Goal: Use online tool/utility: Utilize a website feature to perform a specific function

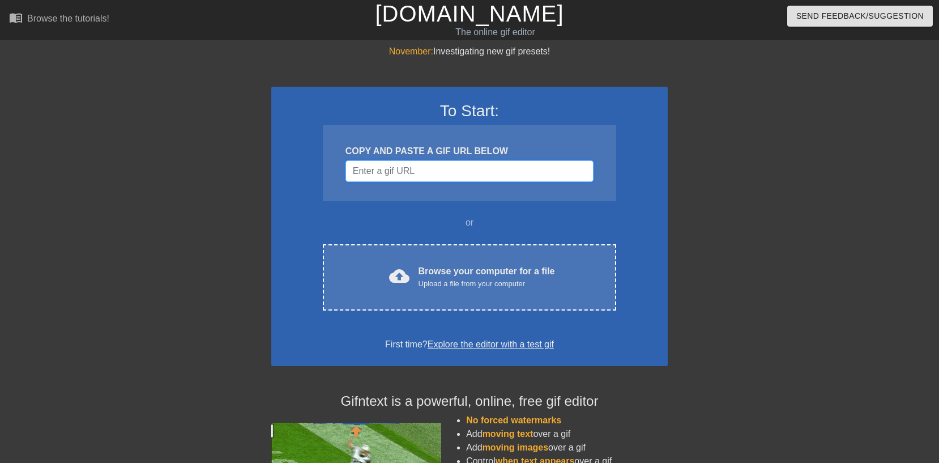
click at [427, 173] on input "Username" at bounding box center [470, 171] width 248 height 22
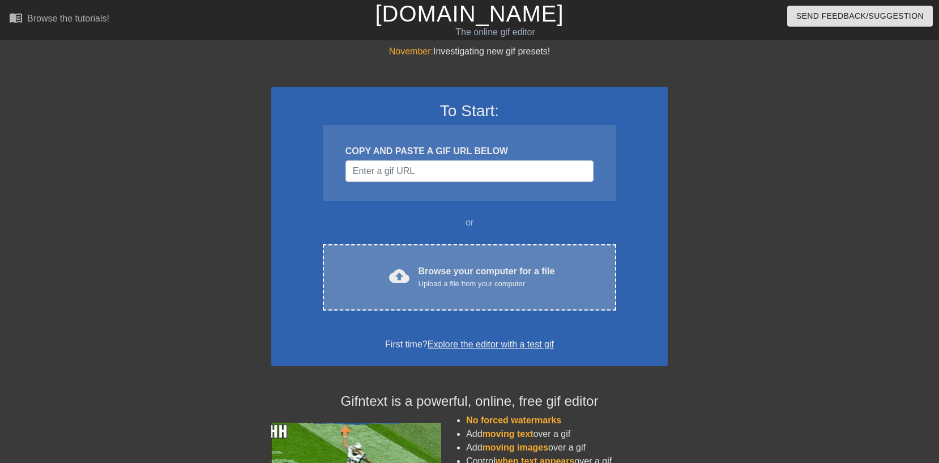
click at [436, 278] on div "Upload a file from your computer" at bounding box center [487, 283] width 137 height 11
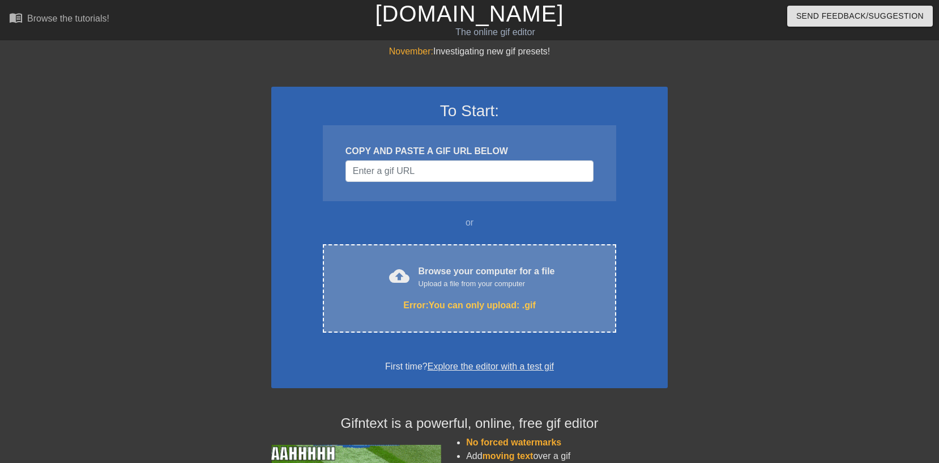
click at [491, 293] on div "cloud_upload Browse your computer for a file Upload a file from your computer E…" at bounding box center [469, 288] width 293 height 88
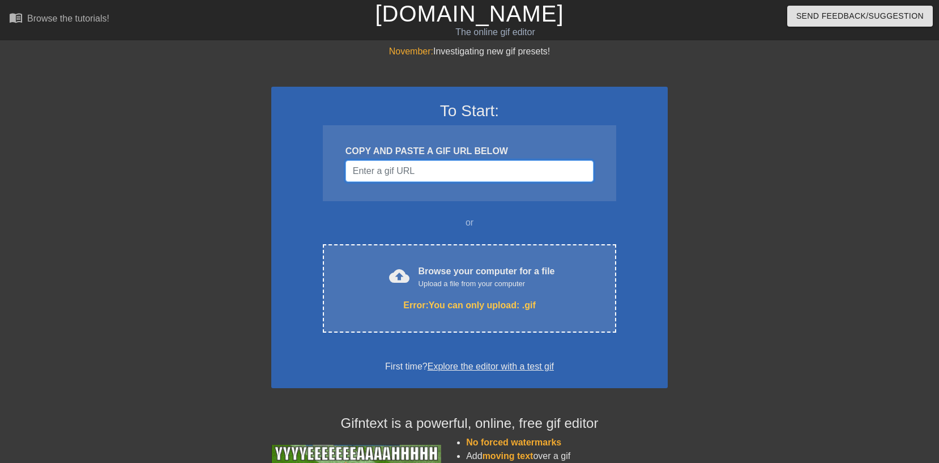
click at [436, 173] on input "Username" at bounding box center [470, 171] width 248 height 22
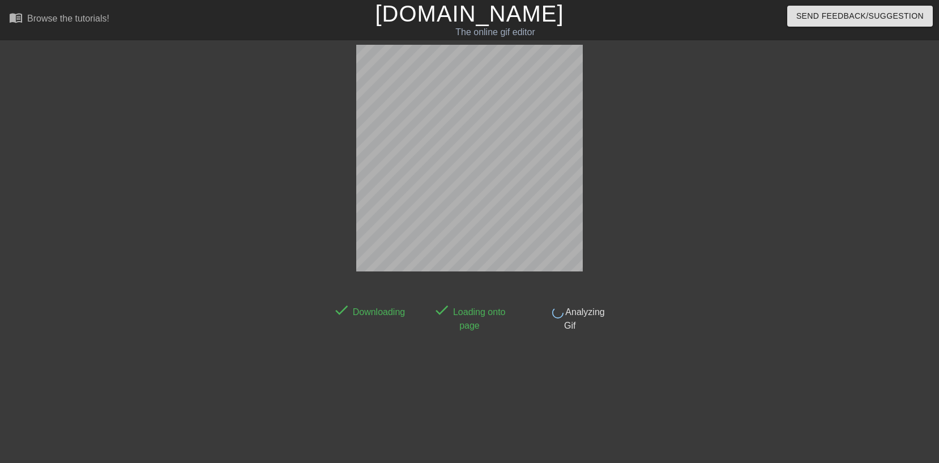
scroll to position [28, 0]
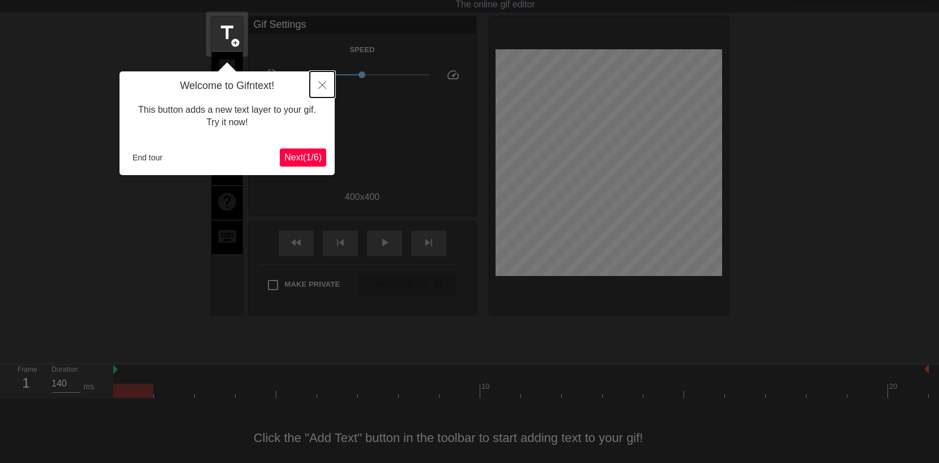
click at [319, 83] on icon "Close" at bounding box center [322, 85] width 8 height 8
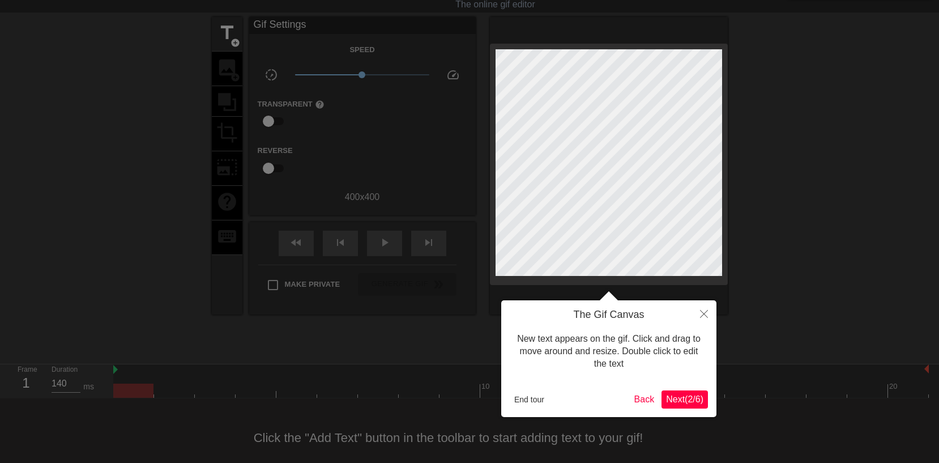
scroll to position [0, 0]
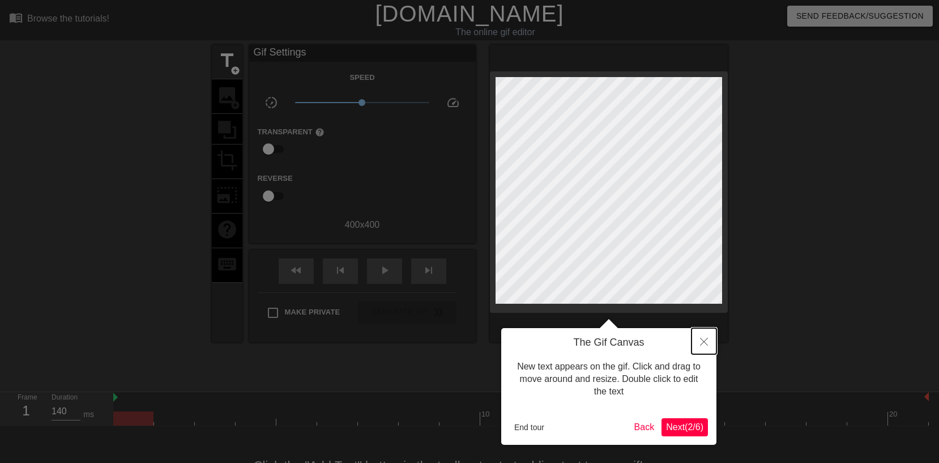
click at [703, 343] on icon "Close" at bounding box center [704, 342] width 8 height 8
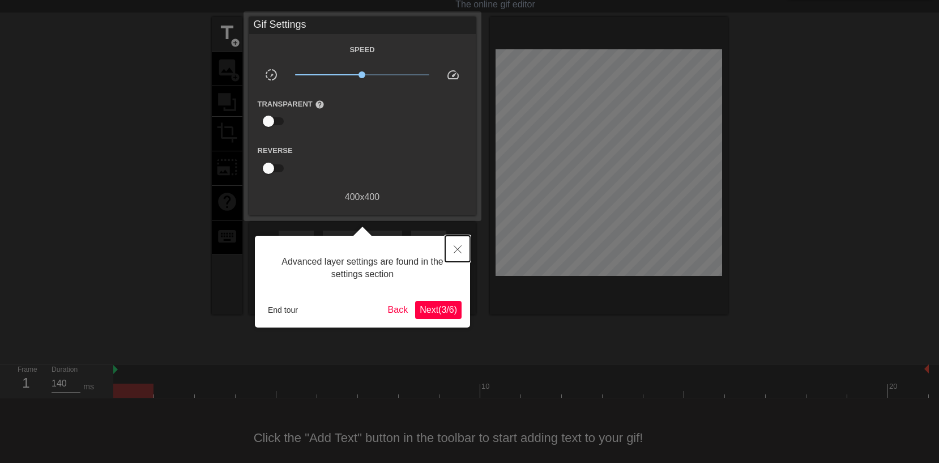
click at [455, 250] on icon "Close" at bounding box center [458, 249] width 8 height 8
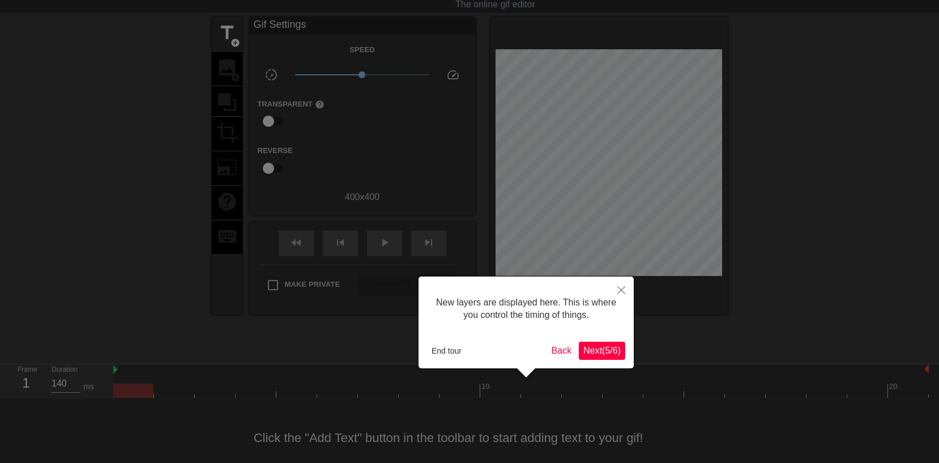
scroll to position [10, 0]
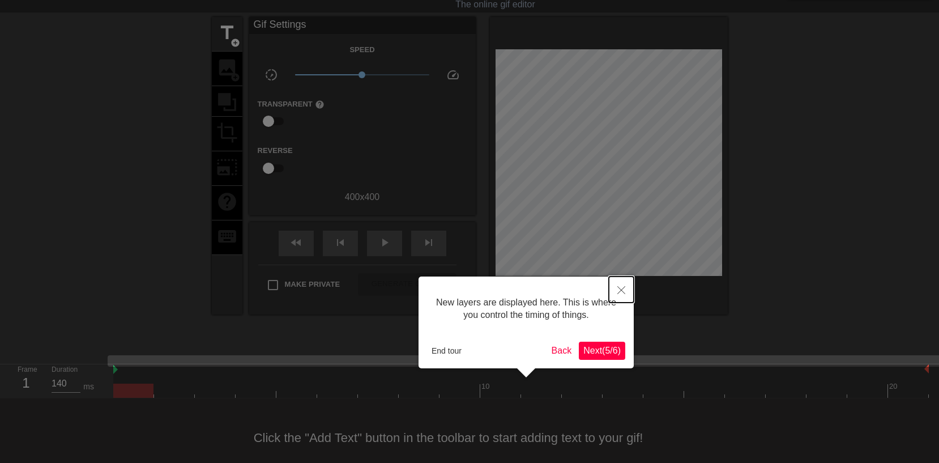
click at [621, 287] on icon "Close" at bounding box center [622, 290] width 8 height 8
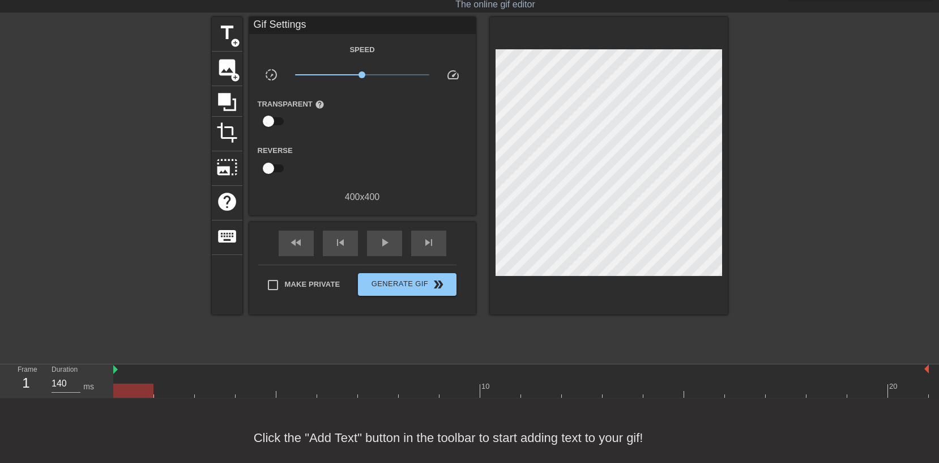
scroll to position [0, 0]
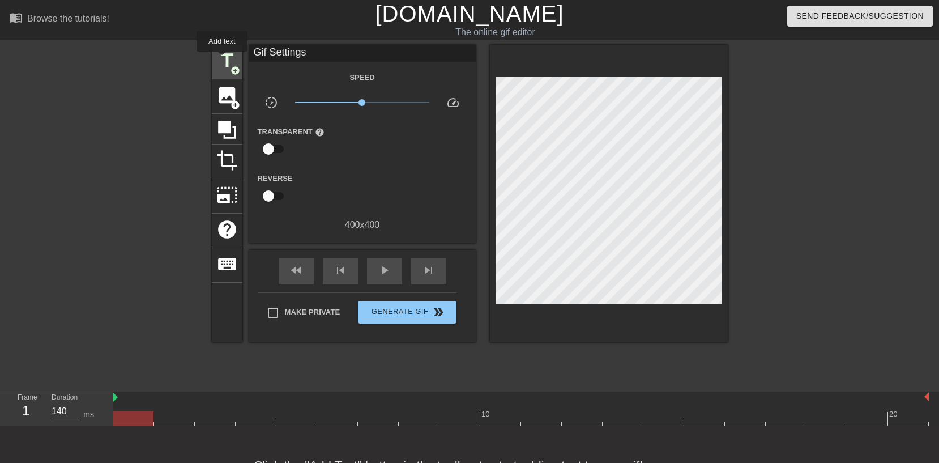
click at [223, 59] on span "title" at bounding box center [227, 61] width 22 height 22
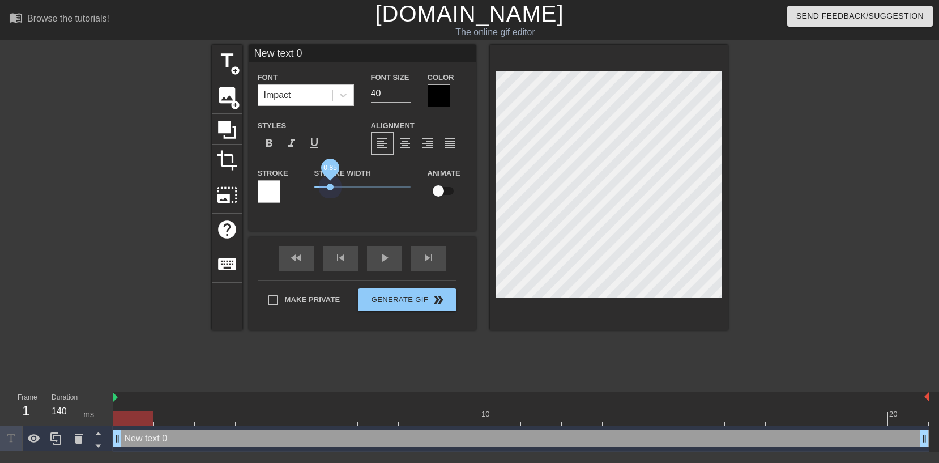
click at [331, 191] on span "0.85" at bounding box center [362, 187] width 96 height 14
click at [405, 144] on span "format_align_center" at bounding box center [405, 144] width 14 height 14
click at [425, 146] on span "format_align_right" at bounding box center [428, 144] width 14 height 14
click at [390, 150] on div "format_align_left" at bounding box center [382, 143] width 23 height 23
click at [346, 92] on icon at bounding box center [343, 95] width 11 height 11
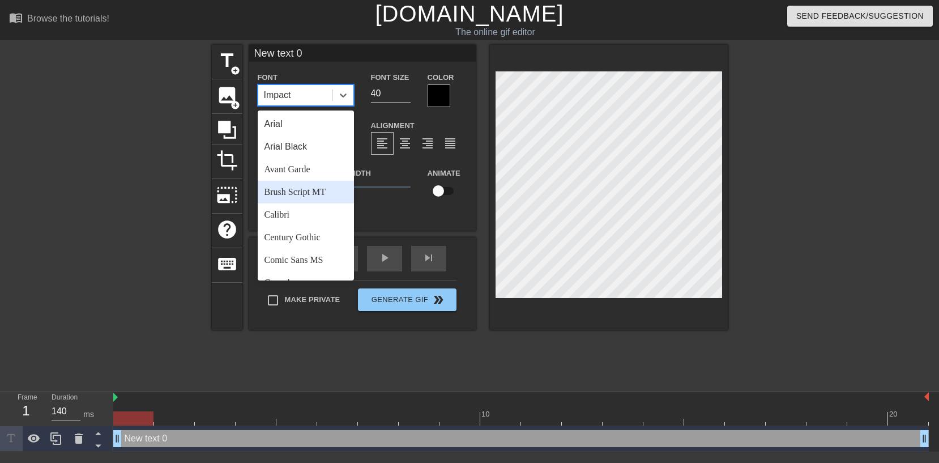
scroll to position [58, 0]
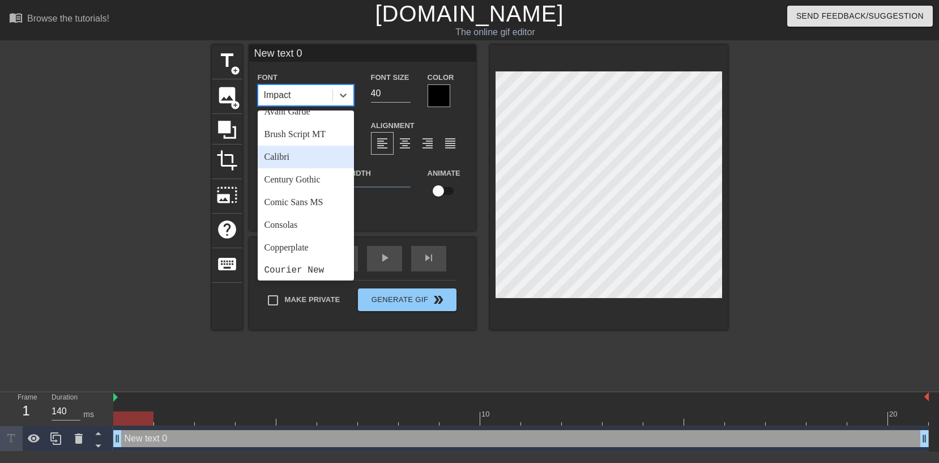
click at [301, 161] on div "Calibri" at bounding box center [306, 157] width 96 height 23
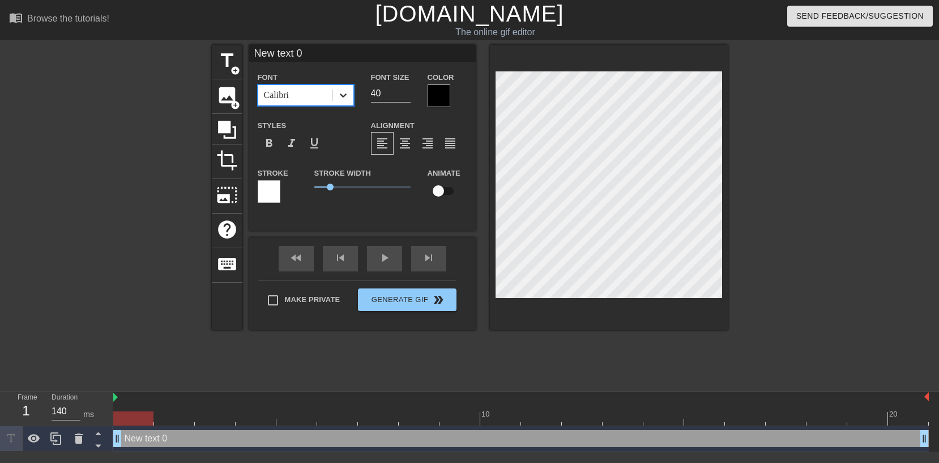
click at [346, 96] on icon at bounding box center [343, 95] width 11 height 11
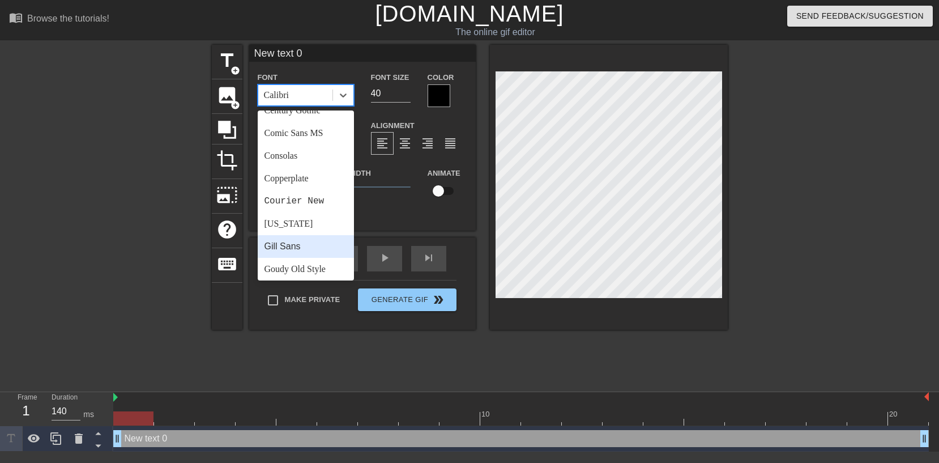
scroll to position [121, 0]
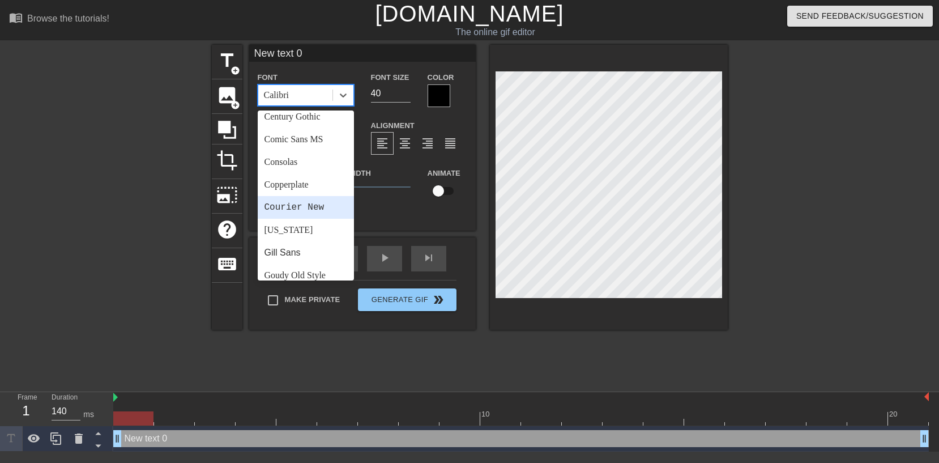
click at [298, 205] on div "Courier New" at bounding box center [306, 207] width 96 height 23
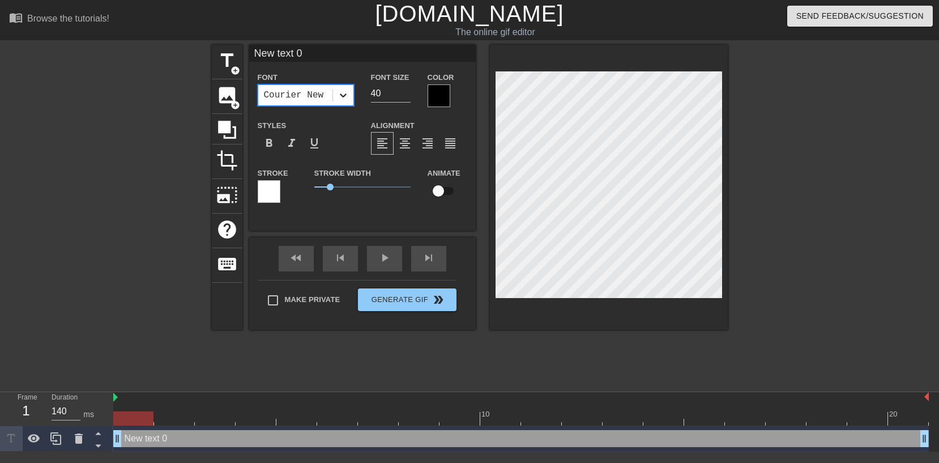
click at [344, 99] on icon at bounding box center [343, 95] width 11 height 11
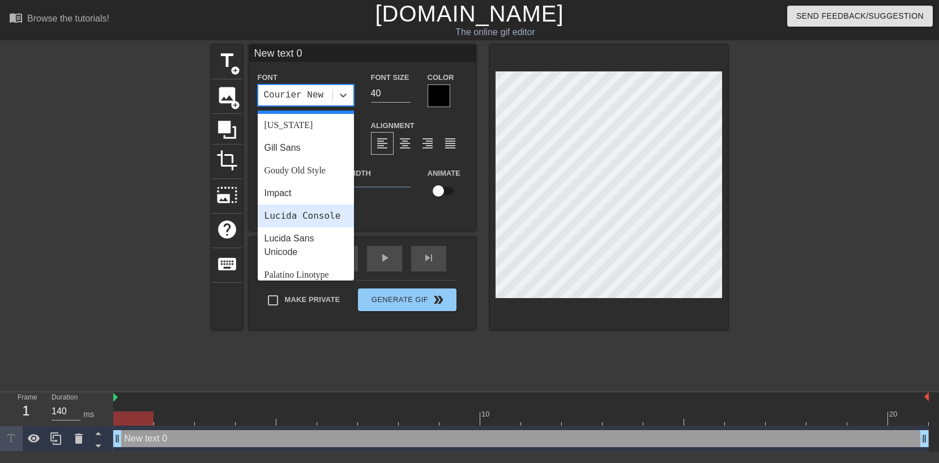
scroll to position [228, 0]
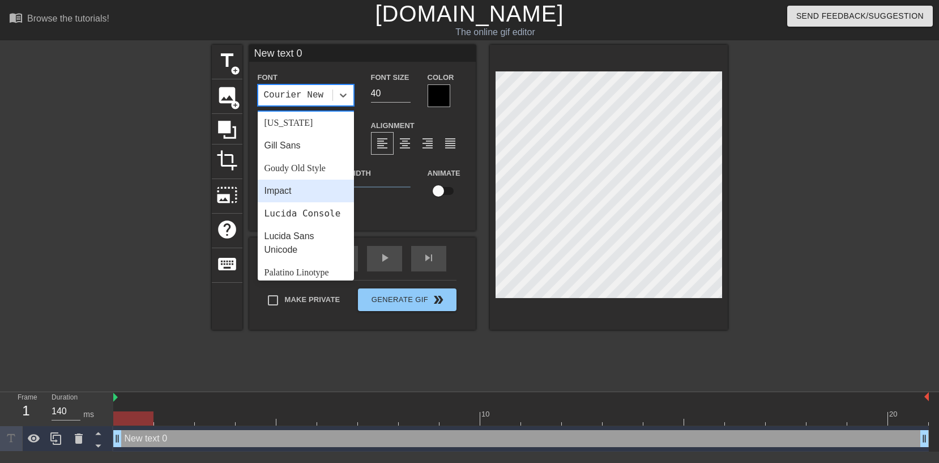
click at [293, 187] on div "Impact" at bounding box center [306, 191] width 96 height 23
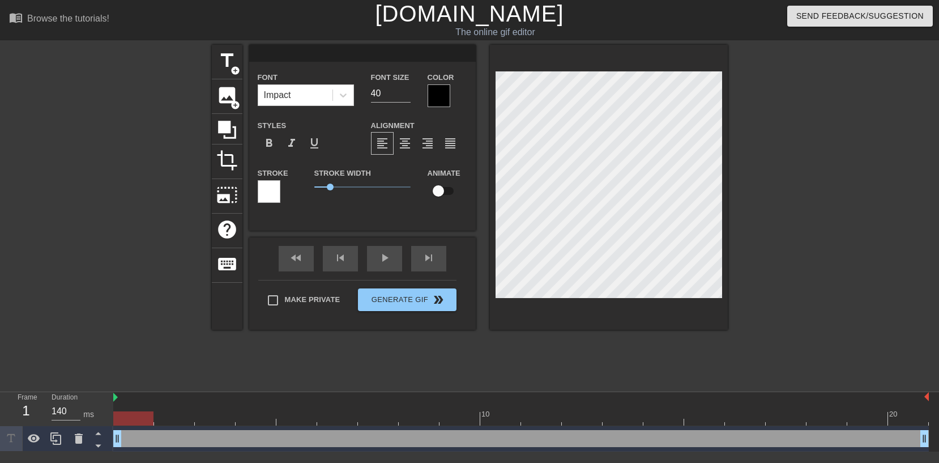
scroll to position [0, 0]
type input "T"
type textarea "T"
type input "Th"
type textarea "Th"
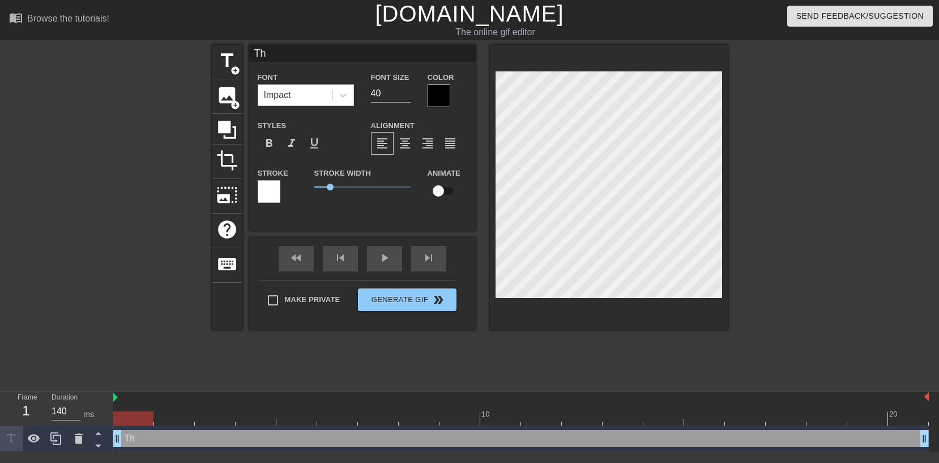
type input "The"
type textarea "The"
type input "The"
type textarea "The"
type input "The S"
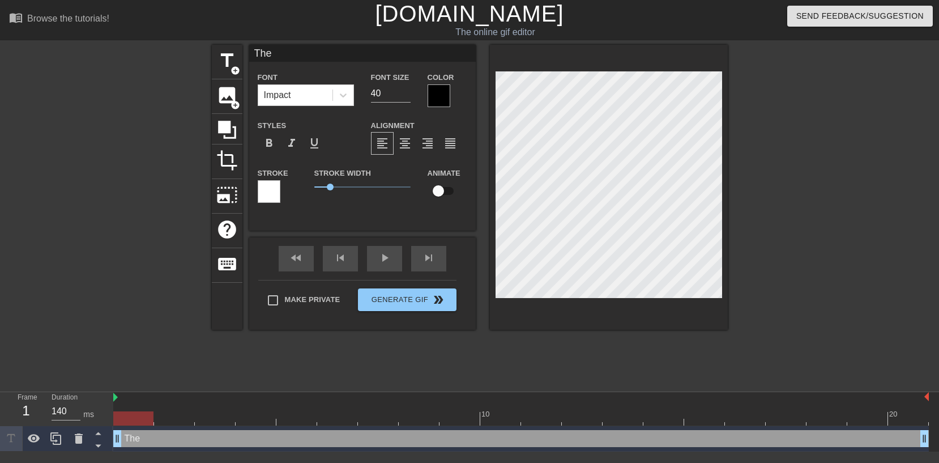
type textarea "The S"
type input "The Sy"
type textarea "The Sy"
type input "The Sys"
type textarea "The Sys"
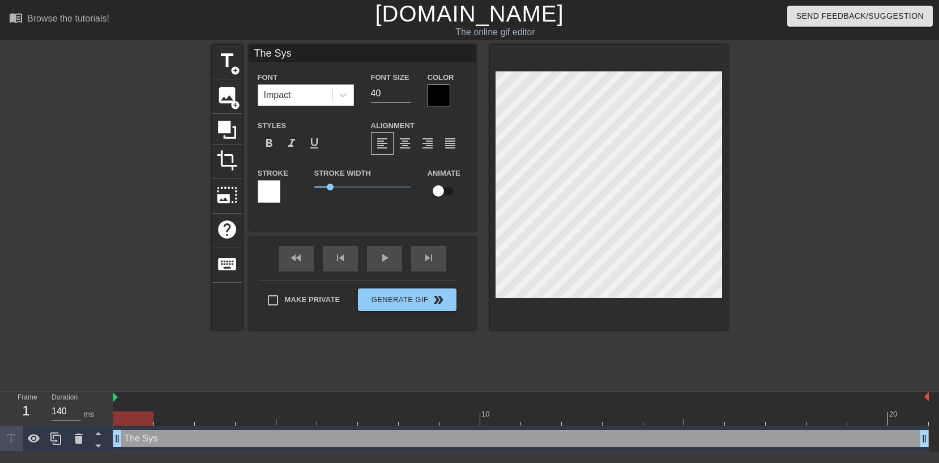
type input "The Syst"
type textarea "The Syst"
type input "The Syste"
type textarea "The Syste"
type input "The System"
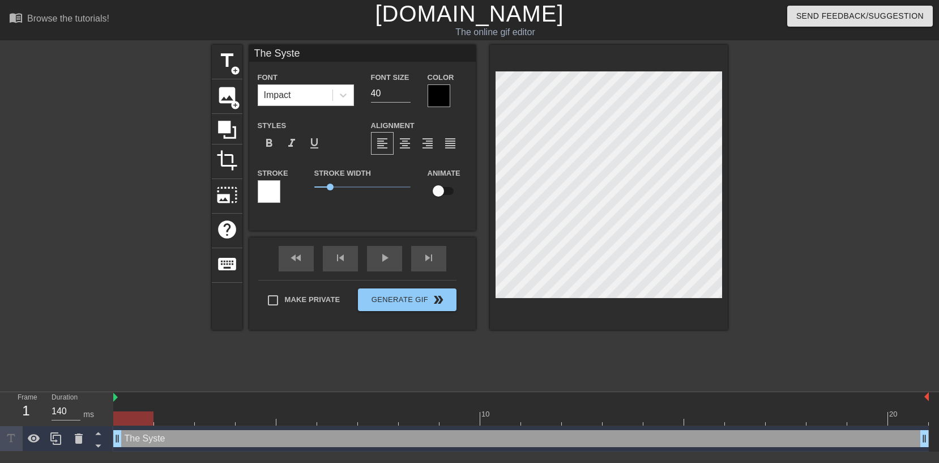
type textarea "The System"
click at [122, 190] on div at bounding box center [113, 215] width 170 height 340
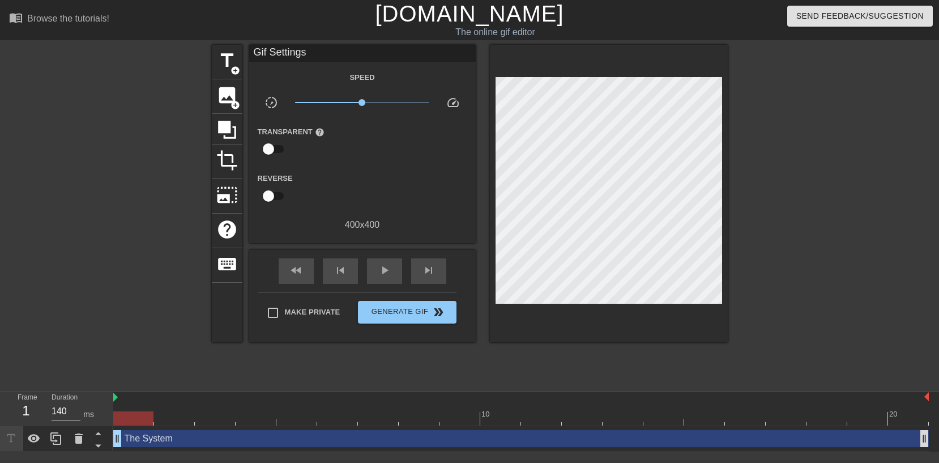
type input "70"
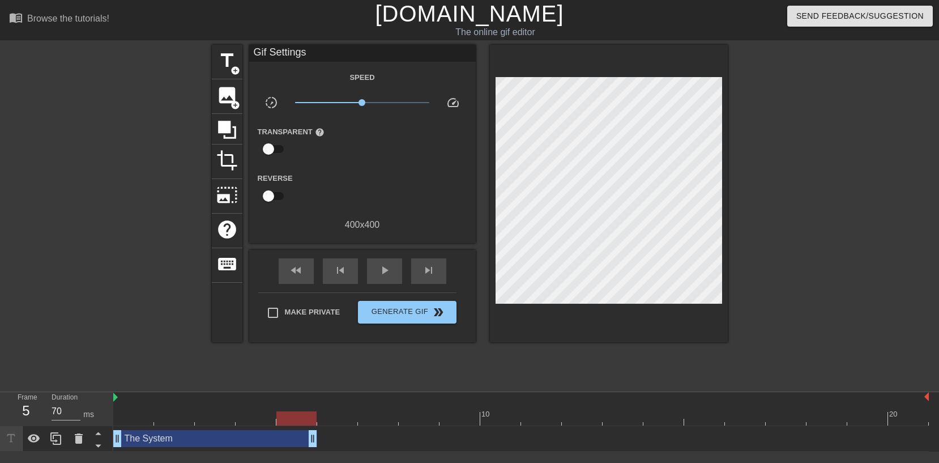
drag, startPoint x: 921, startPoint y: 434, endPoint x: 306, endPoint y: 426, distance: 614.7
click at [305, 427] on div "The System drag_handle drag_handle" at bounding box center [521, 438] width 816 height 25
drag, startPoint x: 312, startPoint y: 437, endPoint x: 213, endPoint y: 436, distance: 99.2
click at [318, 132] on span "help" at bounding box center [320, 132] width 10 height 10
click at [322, 132] on span "help" at bounding box center [320, 132] width 10 height 10
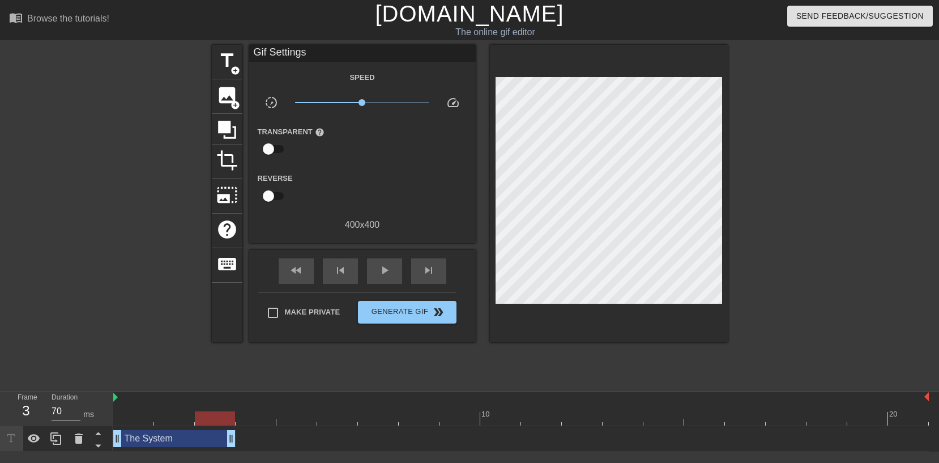
drag, startPoint x: 130, startPoint y: 128, endPoint x: 291, endPoint y: 128, distance: 160.3
click at [130, 128] on div at bounding box center [113, 215] width 170 height 340
click at [265, 147] on input "checkbox" at bounding box center [268, 149] width 65 height 22
click at [274, 148] on input "checkbox" at bounding box center [279, 149] width 65 height 22
checkbox input "false"
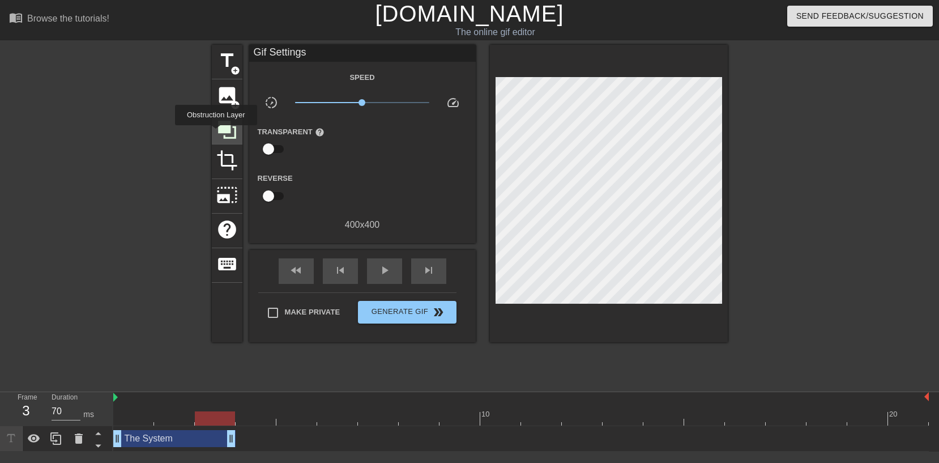
click at [218, 133] on icon at bounding box center [227, 130] width 22 height 22
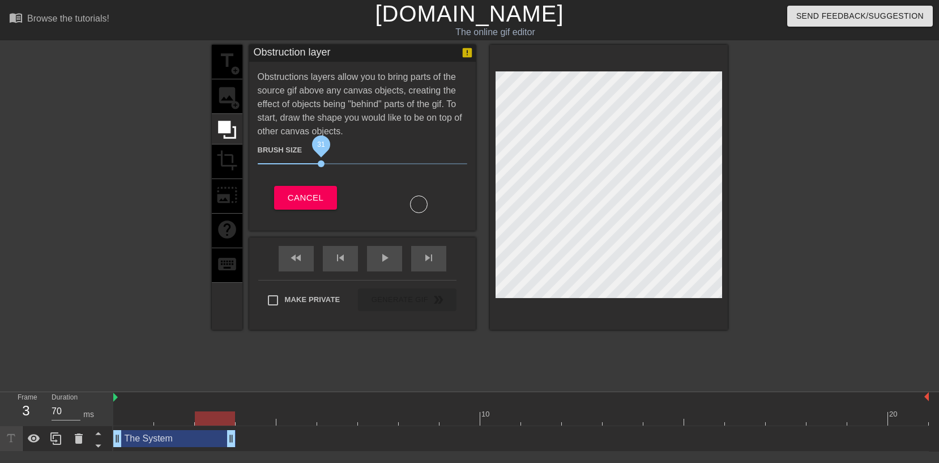
click at [321, 163] on span "31" at bounding box center [321, 163] width 7 height 7
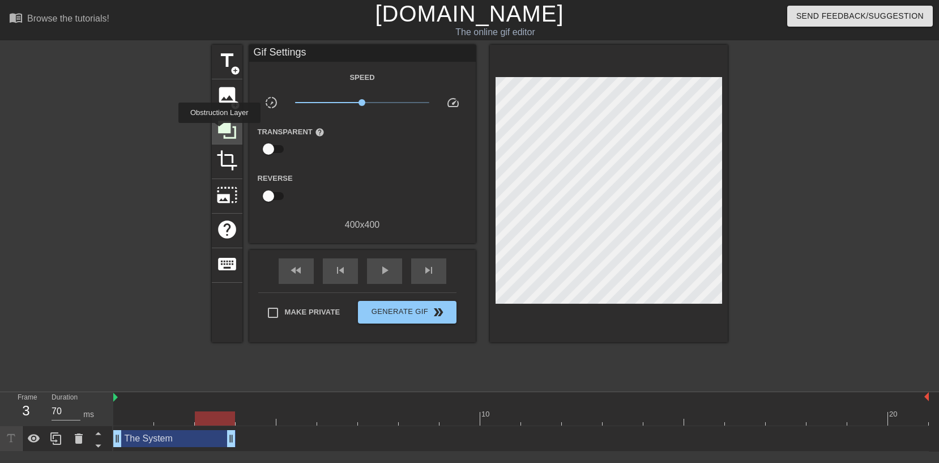
click at [221, 131] on icon at bounding box center [227, 130] width 18 height 18
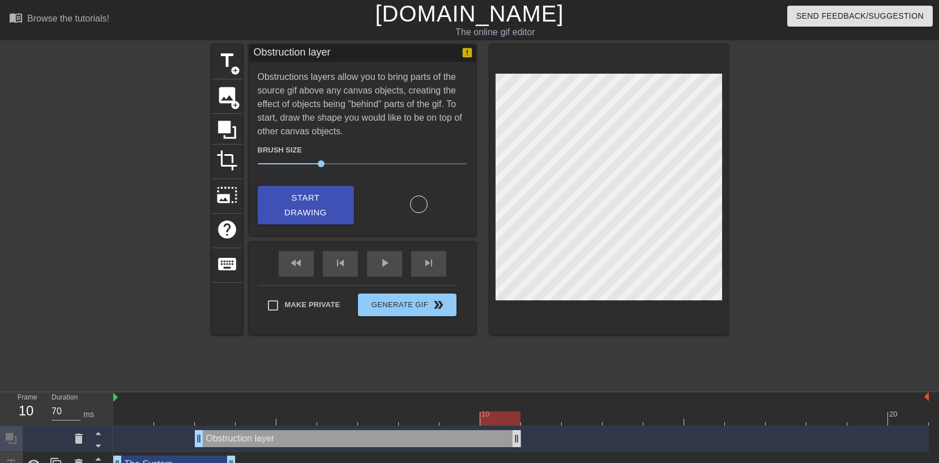
drag, startPoint x: 927, startPoint y: 441, endPoint x: 513, endPoint y: 436, distance: 414.2
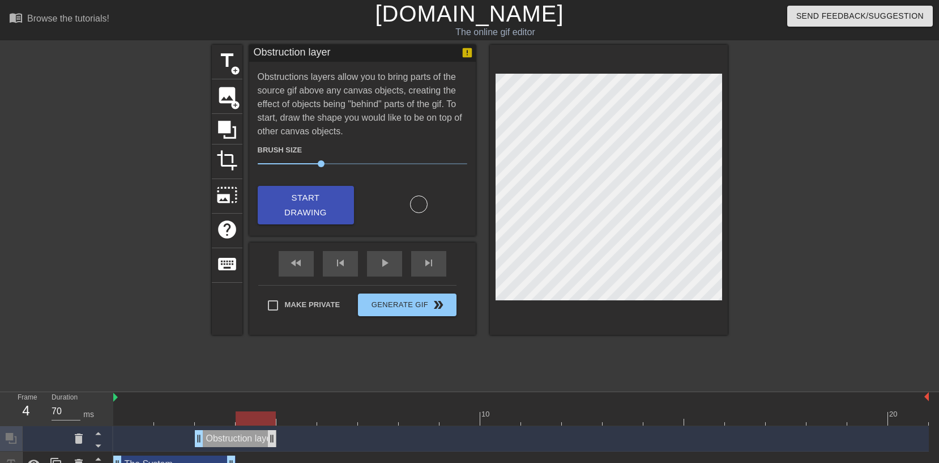
drag, startPoint x: 519, startPoint y: 439, endPoint x: 269, endPoint y: 439, distance: 250.4
drag, startPoint x: 270, startPoint y: 441, endPoint x: 235, endPoint y: 443, distance: 35.2
click at [242, 441] on div "Obstruction layer drag_handle drag_handle" at bounding box center [521, 438] width 816 height 17
drag, startPoint x: 229, startPoint y: 440, endPoint x: 242, endPoint y: 440, distance: 13.6
click at [242, 440] on div "Obstruction layer drag_handle drag_handle" at bounding box center [521, 438] width 816 height 17
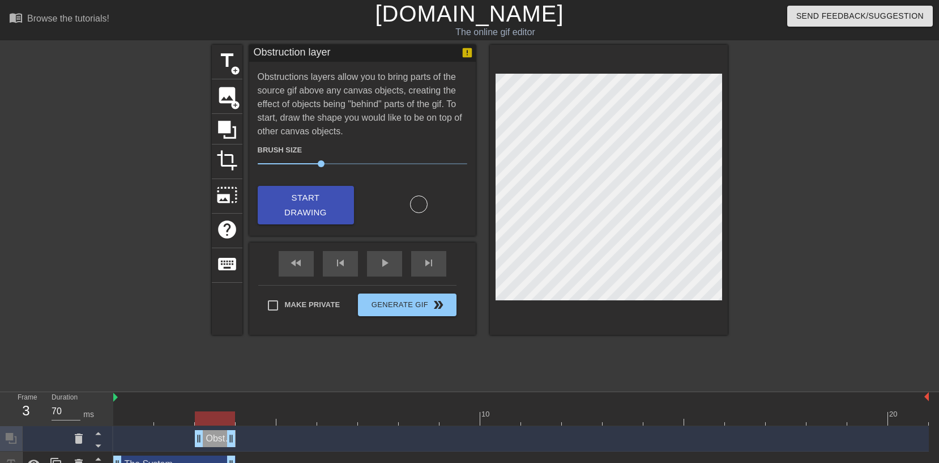
drag, startPoint x: 232, startPoint y: 441, endPoint x: 245, endPoint y: 441, distance: 12.5
click at [245, 441] on div "Obstruction layer drag_handle drag_handle" at bounding box center [521, 438] width 816 height 17
drag, startPoint x: 235, startPoint y: 441, endPoint x: 241, endPoint y: 441, distance: 6.3
click at [241, 441] on div "Obstruction layer drag_handle drag_handle" at bounding box center [521, 438] width 816 height 17
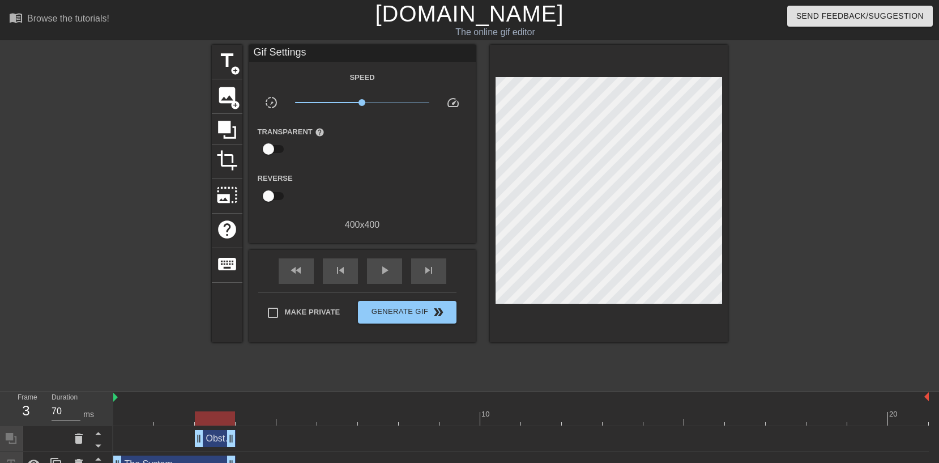
drag, startPoint x: 234, startPoint y: 441, endPoint x: 250, endPoint y: 440, distance: 16.4
click at [250, 440] on div "Obstruction layer drag_handle drag_handle" at bounding box center [521, 438] width 816 height 17
drag, startPoint x: 232, startPoint y: 440, endPoint x: 250, endPoint y: 439, distance: 18.2
click at [250, 439] on div "Obstruction layer drag_handle drag_handle" at bounding box center [521, 438] width 816 height 17
drag, startPoint x: 233, startPoint y: 439, endPoint x: 246, endPoint y: 440, distance: 12.5
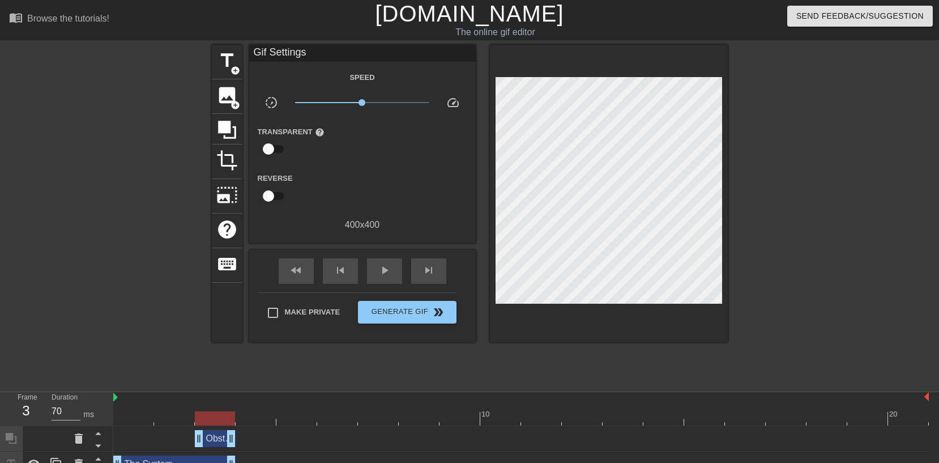
click at [246, 440] on div "Obstruction layer drag_handle drag_handle" at bounding box center [521, 438] width 816 height 17
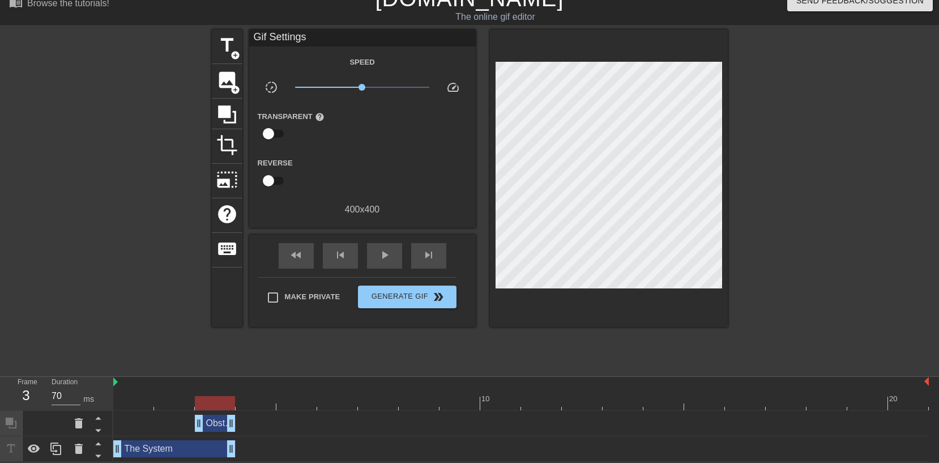
drag, startPoint x: 233, startPoint y: 421, endPoint x: 239, endPoint y: 420, distance: 6.3
click at [239, 420] on div "Obstruction layer drag_handle drag_handle" at bounding box center [521, 423] width 816 height 17
click at [229, 151] on span "crop" at bounding box center [227, 145] width 22 height 22
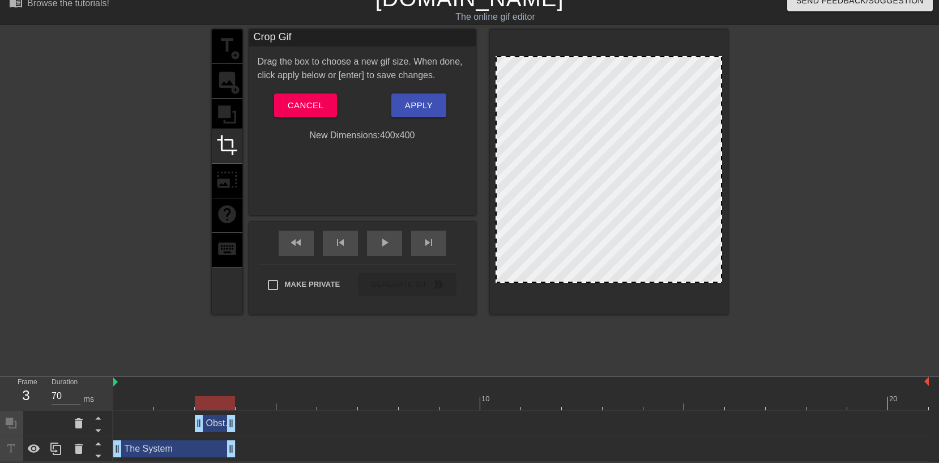
drag, startPoint x: 717, startPoint y: 279, endPoint x: 724, endPoint y: 280, distance: 7.5
click at [724, 280] on div at bounding box center [609, 171] width 238 height 285
click at [232, 176] on div "title add_circle image add_circle crop photo_size_select_large help keyboard" at bounding box center [227, 171] width 31 height 285
click at [298, 111] on span "Cancel" at bounding box center [306, 105] width 36 height 15
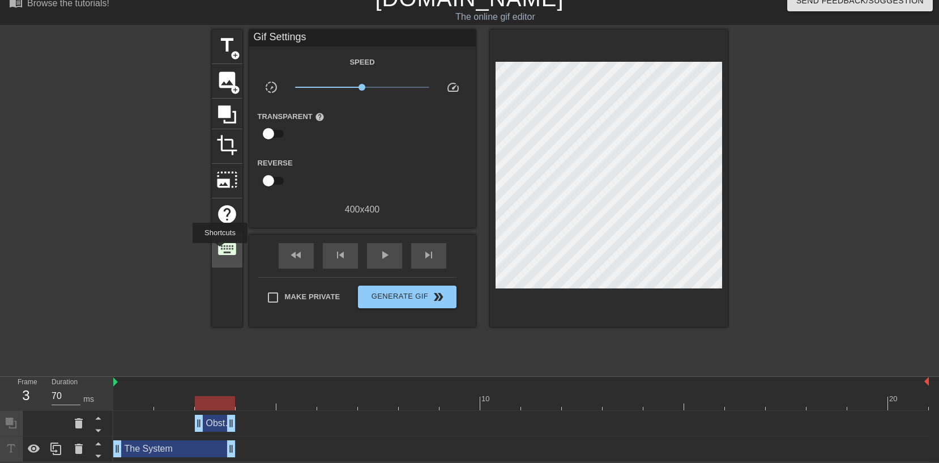
click at [221, 251] on span "keyboard" at bounding box center [227, 249] width 22 height 22
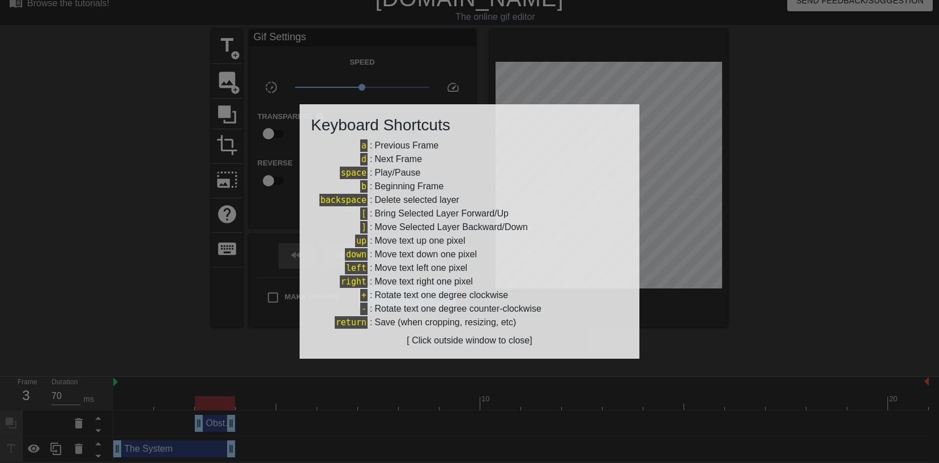
click at [483, 46] on div at bounding box center [469, 231] width 939 height 463
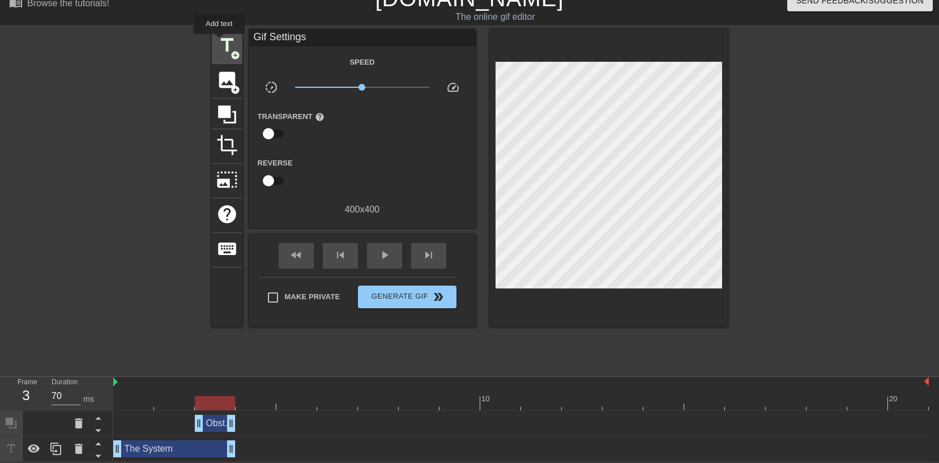
drag, startPoint x: 220, startPoint y: 42, endPoint x: 225, endPoint y: 46, distance: 6.9
click at [220, 42] on span "title" at bounding box center [227, 46] width 22 height 22
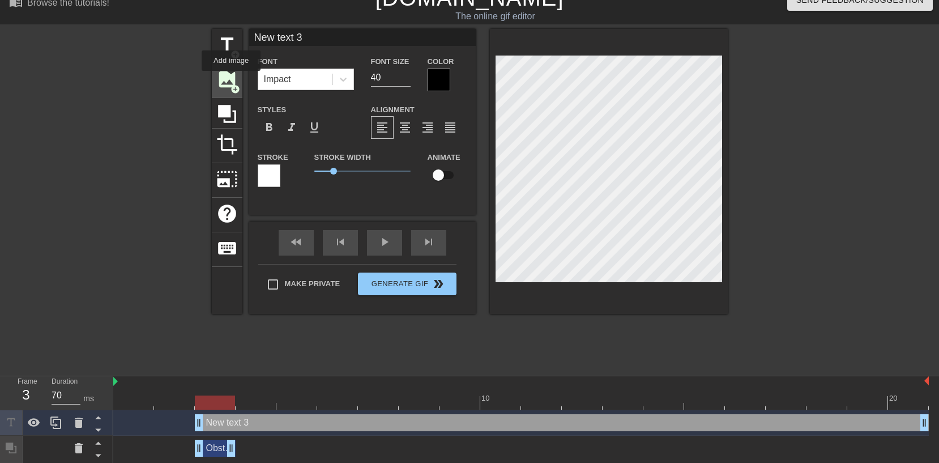
click at [232, 78] on span "image" at bounding box center [227, 80] width 22 height 22
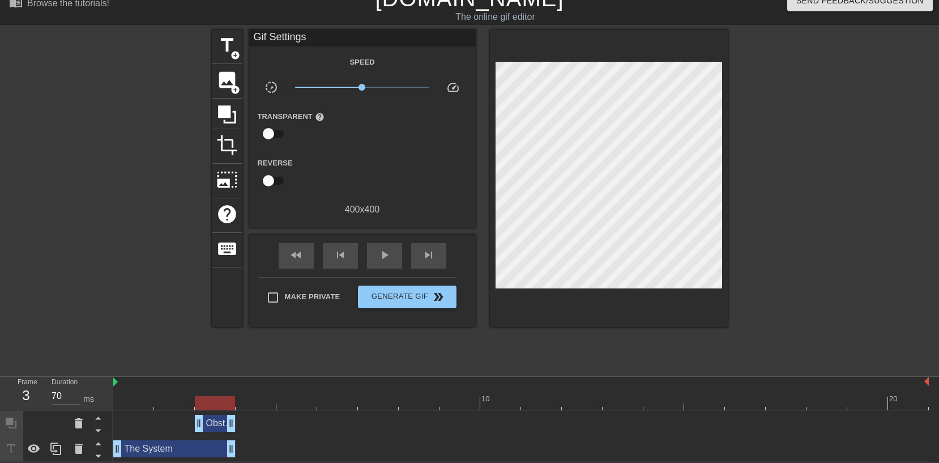
click at [160, 216] on div at bounding box center [113, 199] width 170 height 340
click at [393, 253] on div "play_arrow" at bounding box center [384, 255] width 35 height 25
type input "70"
click at [393, 253] on div "pause" at bounding box center [384, 255] width 35 height 25
click at [224, 52] on span "title" at bounding box center [227, 46] width 22 height 22
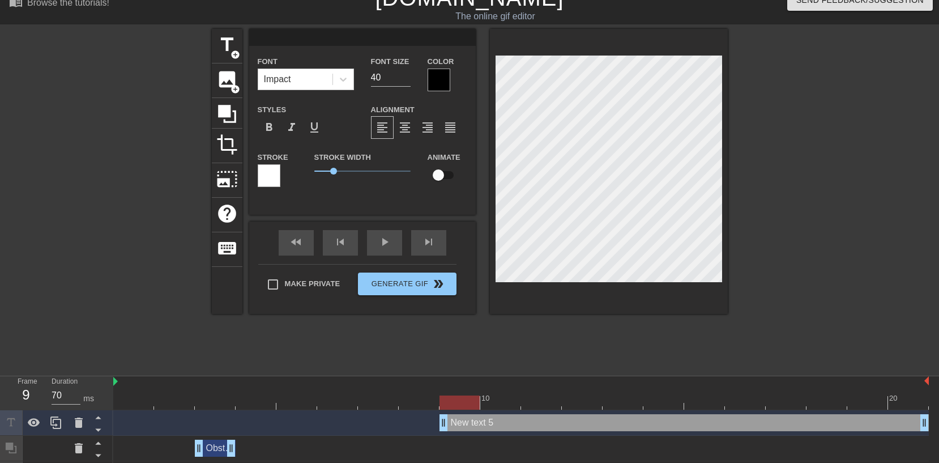
scroll to position [0, 0]
type input "D"
type textarea "D"
type input "Do"
type textarea "Do"
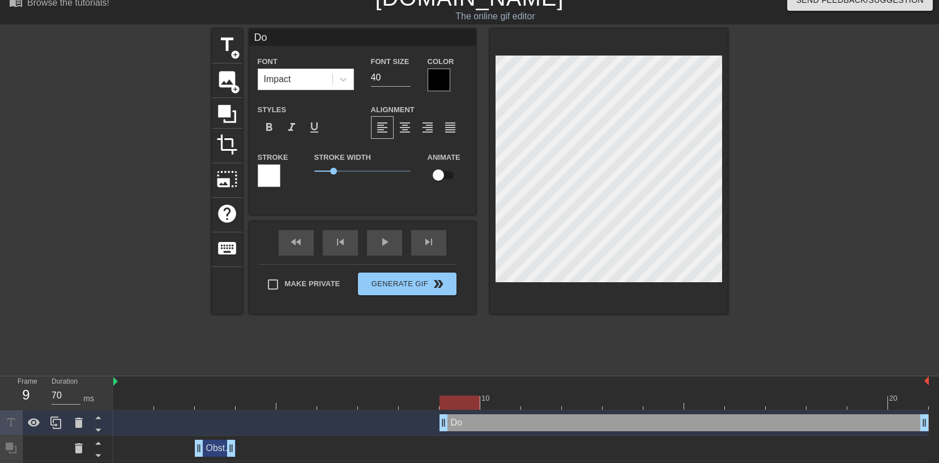
type input "D"
type textarea "D"
type input "P"
type textarea "P"
type input "Pl"
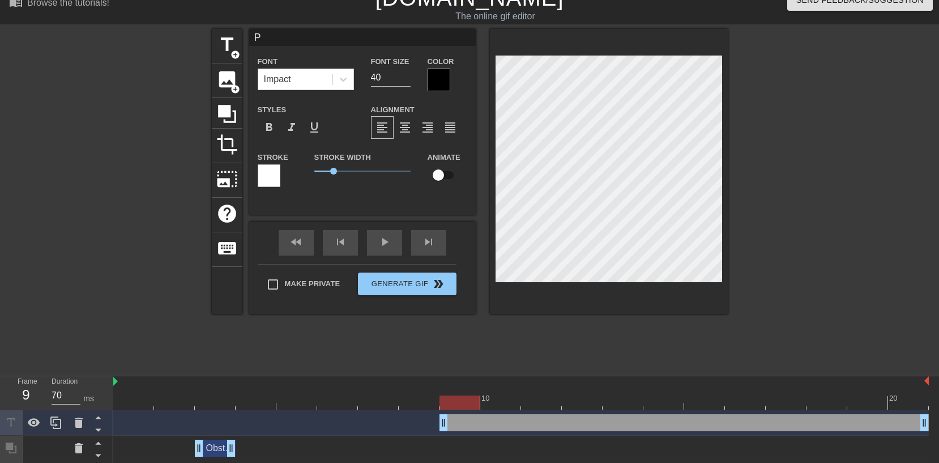
type textarea "Pl"
type input "Pla"
type textarea "Pla"
type input "Plat"
type textarea "Plat"
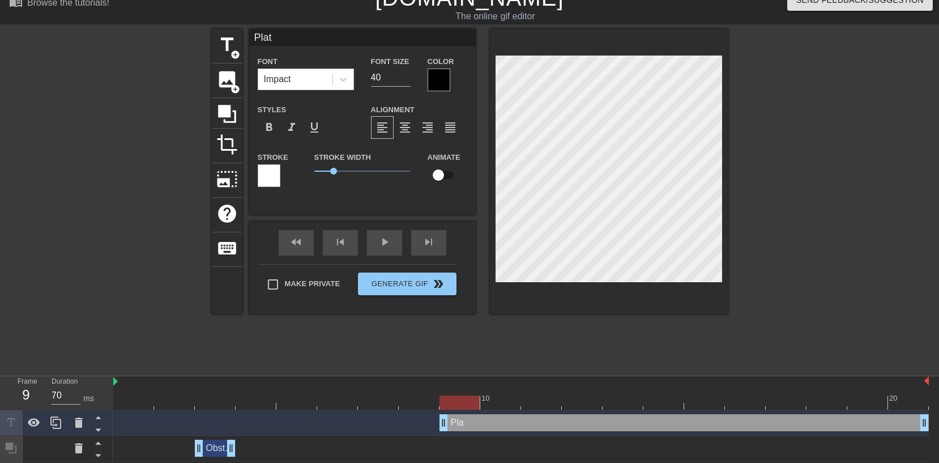
type input "Plati"
type textarea "Plati"
type input "Platin"
type textarea "Platin"
type input "Platinu"
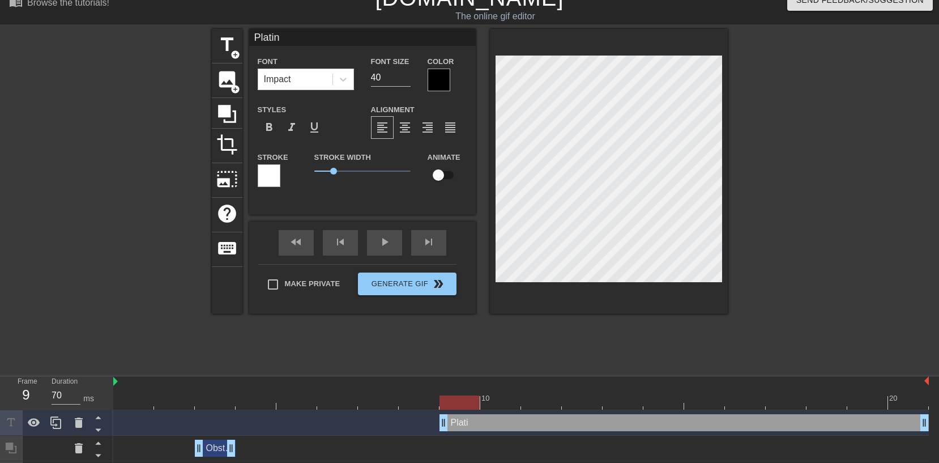
type textarea "Platinu"
type input "Platinum"
type textarea "Platinum"
type input "Platinum"
type textarea "Platinum"
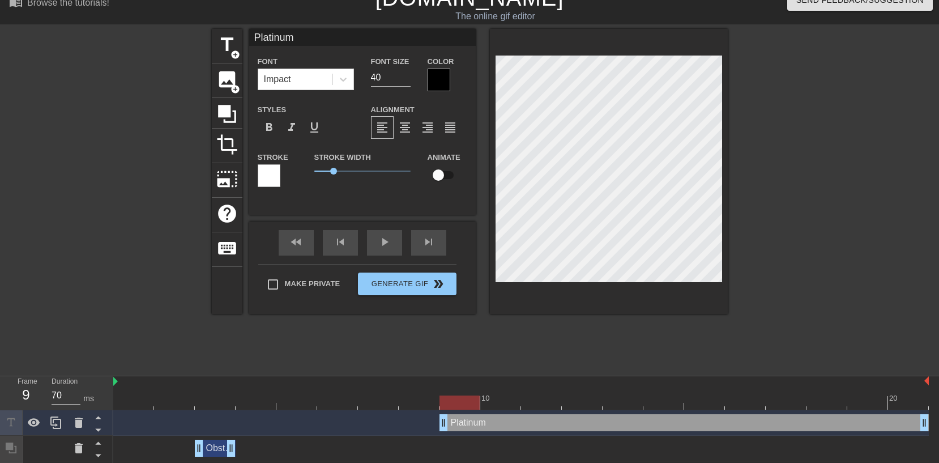
type input "Platinum"
type textarea "Platinum"
type input "Platinum+"
type textarea "Platinum+"
type input "Platinum+"
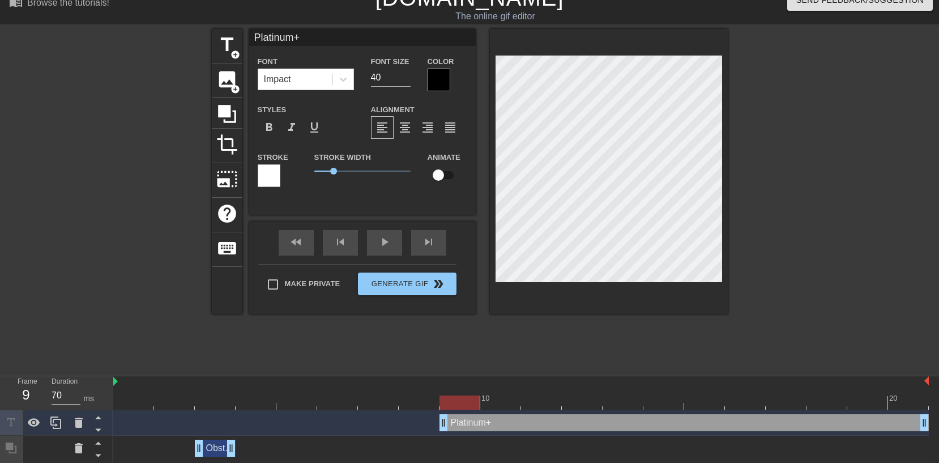
type textarea "Platinum+"
type input "Platinum+ D"
type textarea "Platinum+ D"
type input "Platinum+ Do"
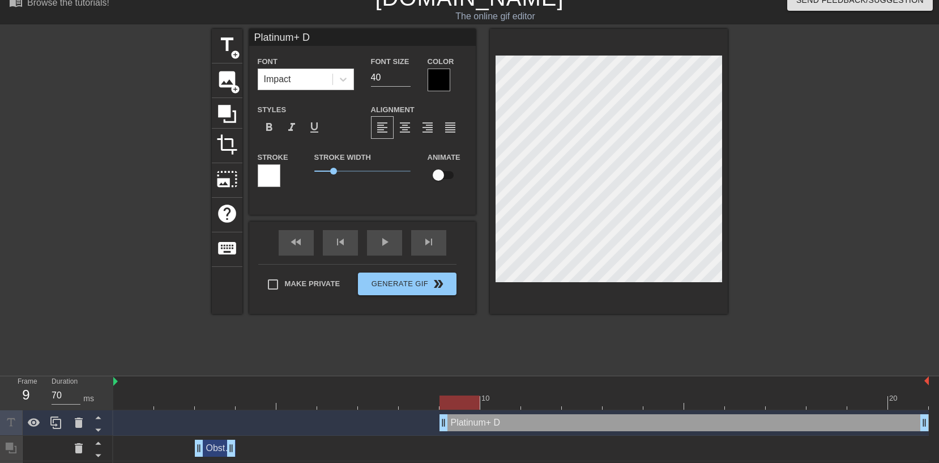
type textarea "Platinum+ Do"
type input "Platinum+ Dog"
type textarea "Platinum+ Dog"
type input "Platinum+ Dogf"
type textarea "Platinum+ Dogf"
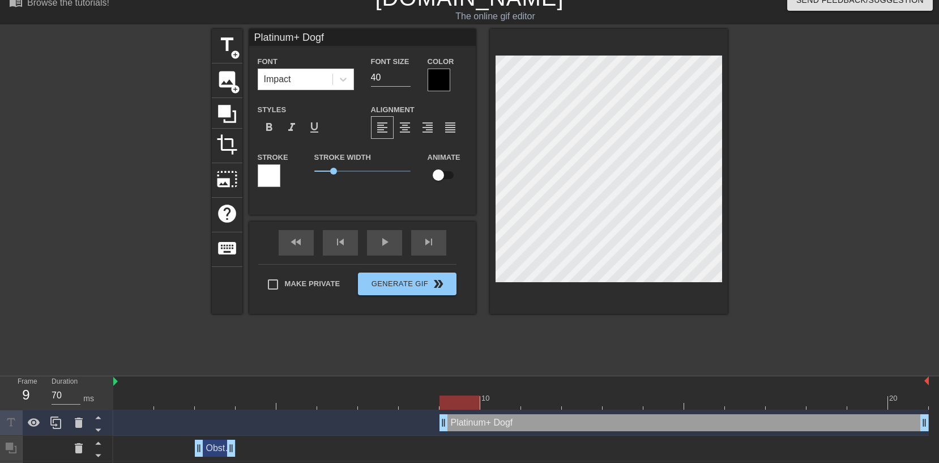
type input "Platinum+ Dogfo"
type textarea "Platinum+ Dogfo"
type input "Platinum+ Dogfoo"
type textarea "Platinum+ Dogfoo"
type input "Platinum+ Dogfood"
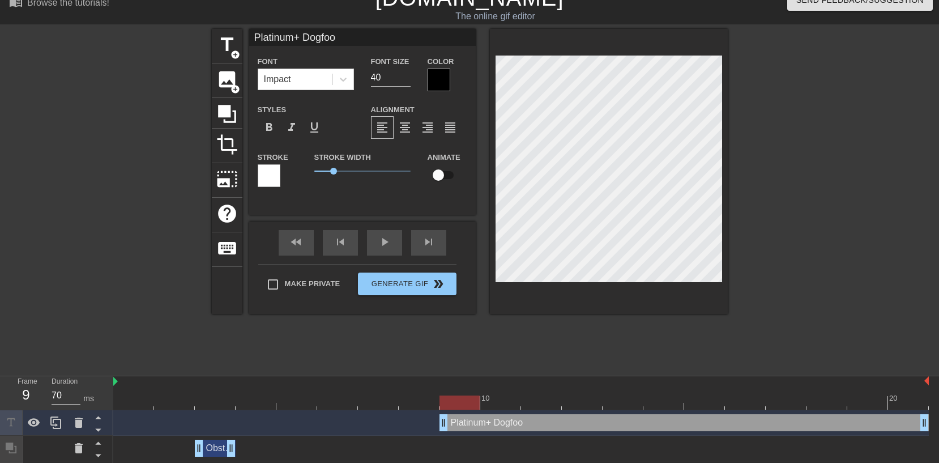
type textarea "Platinum+ Dogfood"
type input "Platinum+ Dogfoode"
type textarea "Platinum+ Dogfoode"
type input "Platinum+ Dogfooder"
type textarea "Platinum+ Dogfooder"
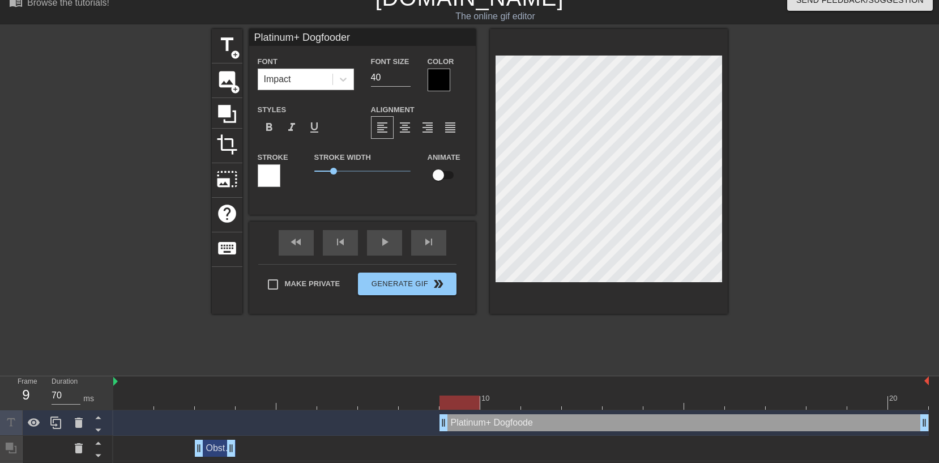
type input "Platinum+ Dogfooders"
type textarea "Platinum+ Dogfooders"
click at [391, 77] on input "40" at bounding box center [391, 78] width 40 height 18
click at [407, 76] on input "41" at bounding box center [391, 78] width 40 height 18
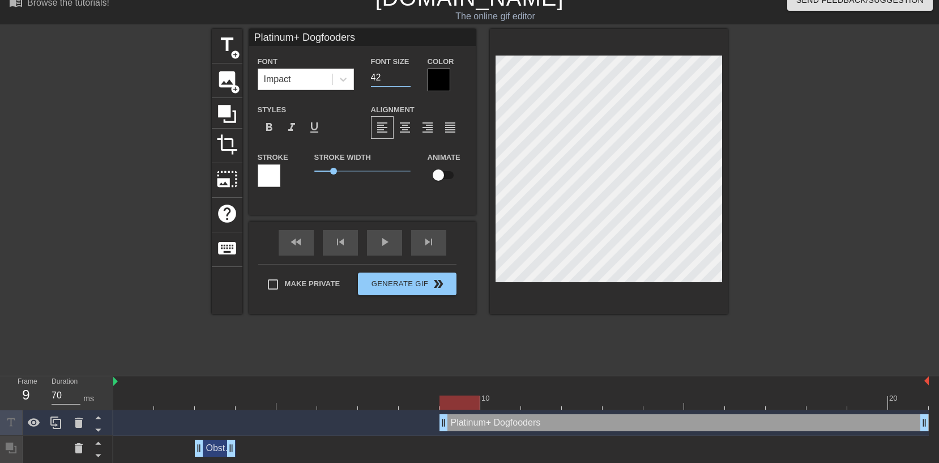
click at [407, 76] on input "42" at bounding box center [391, 78] width 40 height 18
click at [407, 76] on input "43" at bounding box center [391, 78] width 40 height 18
click at [407, 76] on input "44" at bounding box center [391, 78] width 40 height 18
click at [405, 84] on input "44" at bounding box center [391, 78] width 40 height 18
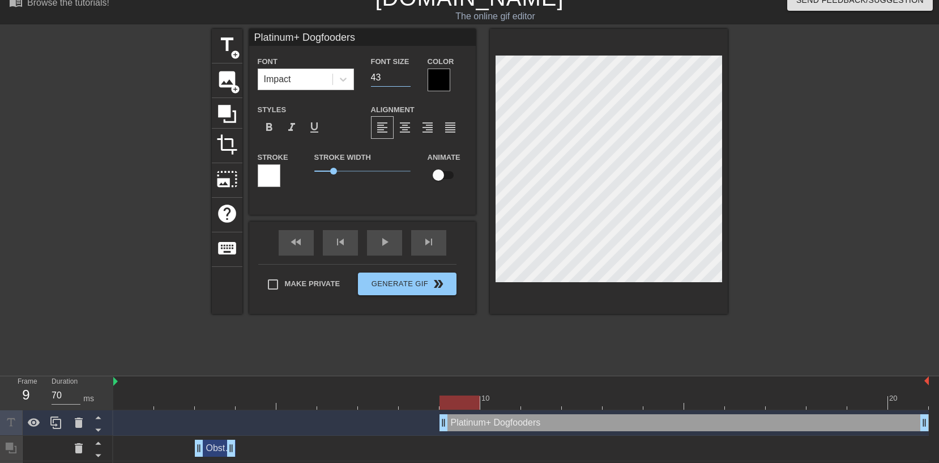
click at [406, 80] on input "43" at bounding box center [391, 78] width 40 height 18
click at [406, 79] on input "42" at bounding box center [391, 78] width 40 height 18
click at [406, 79] on input "41" at bounding box center [391, 78] width 40 height 18
click at [406, 79] on input "40" at bounding box center [391, 78] width 40 height 18
click at [406, 79] on input "39" at bounding box center [391, 78] width 40 height 18
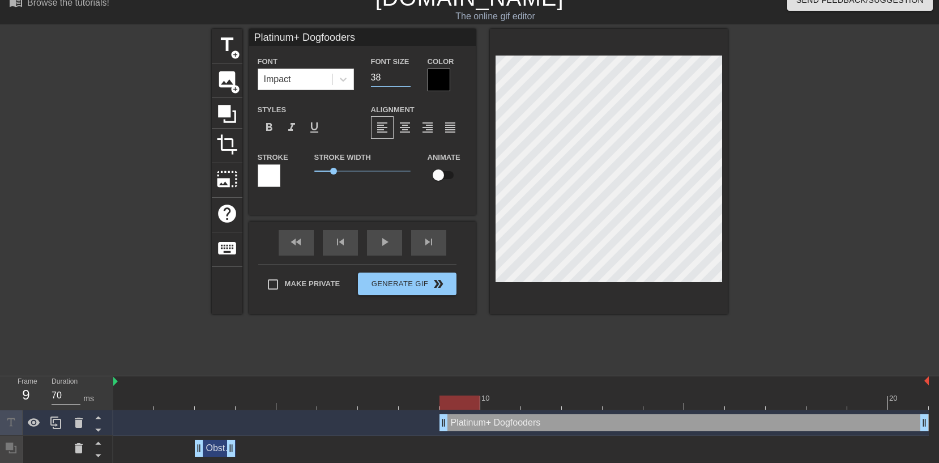
click at [406, 79] on input "38" at bounding box center [391, 78] width 40 height 18
click at [406, 79] on input "37" at bounding box center [391, 78] width 40 height 18
click at [406, 79] on input "36" at bounding box center [391, 78] width 40 height 18
click at [406, 79] on input "35" at bounding box center [391, 78] width 40 height 18
click at [406, 79] on input "34" at bounding box center [391, 78] width 40 height 18
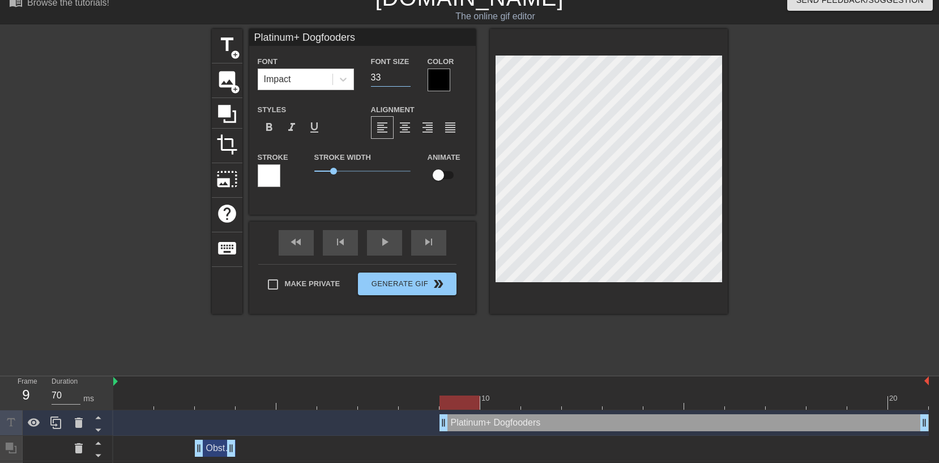
click at [406, 79] on input "33" at bounding box center [391, 78] width 40 height 18
click at [406, 79] on input "32" at bounding box center [391, 78] width 40 height 18
click at [406, 79] on input "31" at bounding box center [391, 78] width 40 height 18
click at [406, 79] on input "30" at bounding box center [391, 78] width 40 height 18
click at [406, 79] on input "29" at bounding box center [391, 78] width 40 height 18
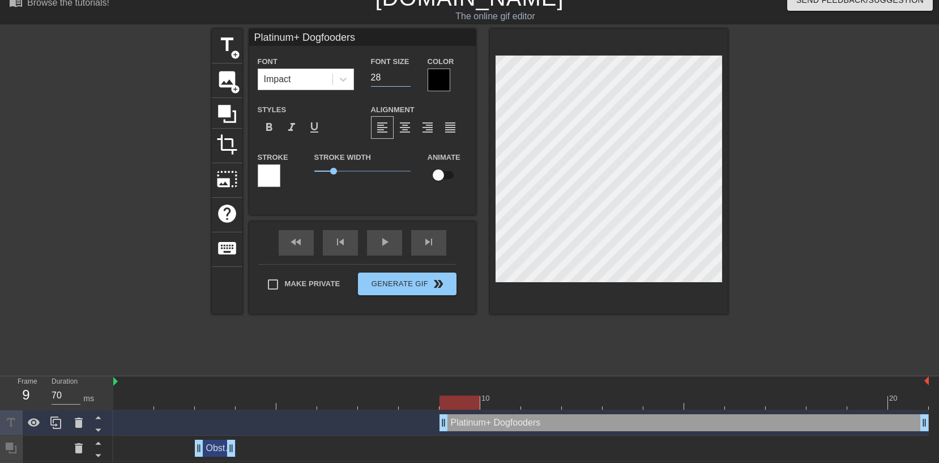
click at [406, 79] on input "28" at bounding box center [391, 78] width 40 height 18
type input "27"
click at [406, 79] on input "27" at bounding box center [391, 78] width 40 height 18
click at [406, 79] on input "26" at bounding box center [391, 78] width 40 height 18
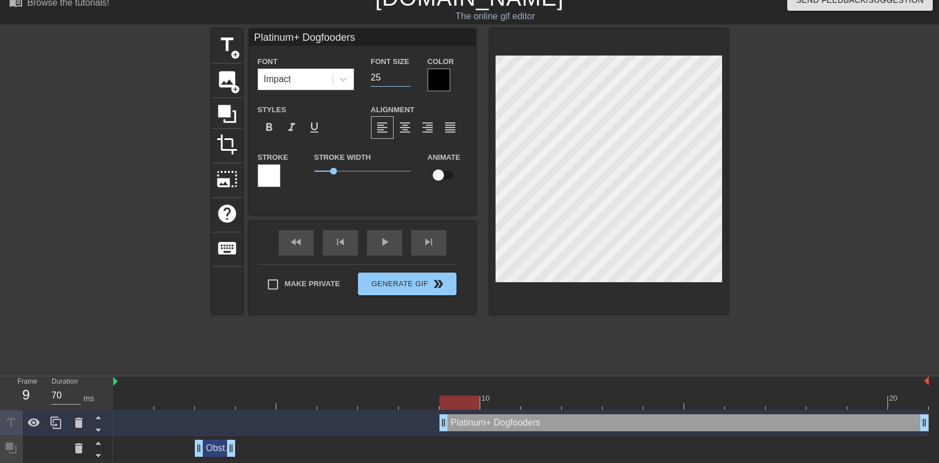
click at [405, 80] on input "25" at bounding box center [391, 78] width 40 height 18
click at [405, 80] on input "24" at bounding box center [391, 78] width 40 height 18
click at [405, 80] on input "23" at bounding box center [391, 78] width 40 height 18
type input "22"
click at [405, 80] on input "22" at bounding box center [391, 78] width 40 height 18
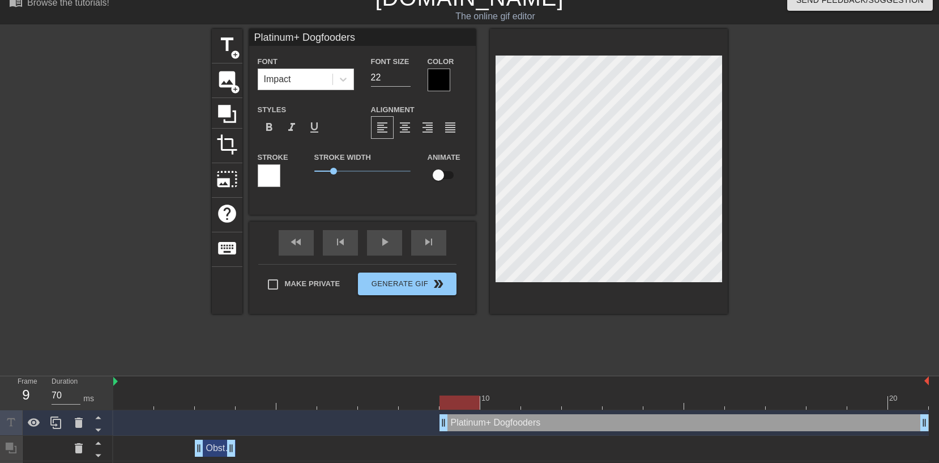
click at [503, 349] on div "title add_circle image add_circle crop photo_size_select_large help keyboard Pl…" at bounding box center [470, 199] width 516 height 340
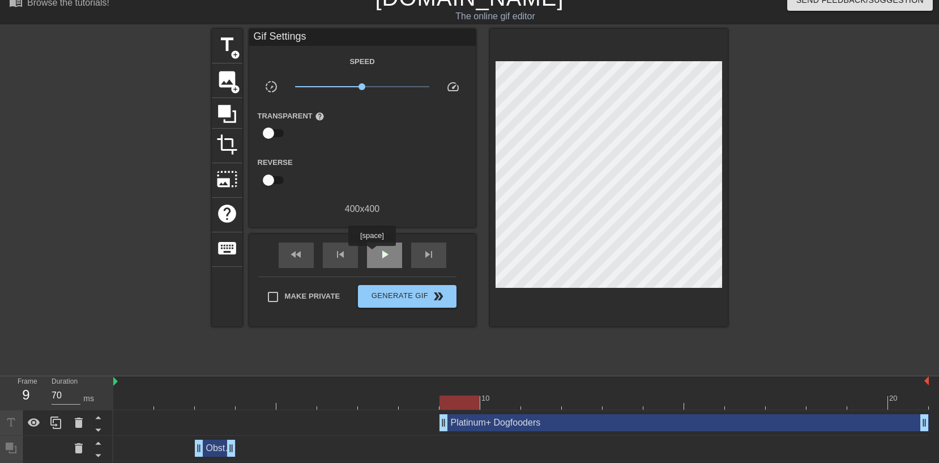
click at [374, 254] on div "play_arrow" at bounding box center [384, 254] width 35 height 25
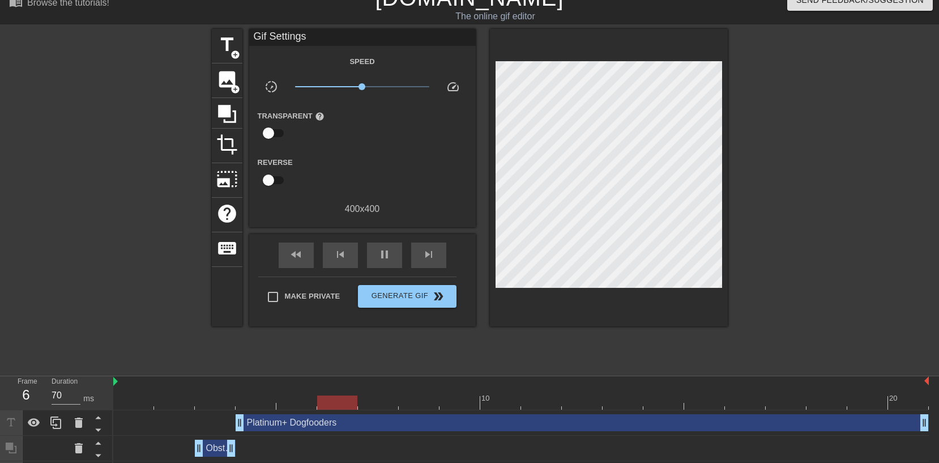
drag, startPoint x: 445, startPoint y: 424, endPoint x: 251, endPoint y: 424, distance: 194.3
click at [338, 422] on div "Platinum+ Dogfooders drag_handle drag_handle" at bounding box center [582, 422] width 693 height 17
click at [373, 236] on div "fast_rewind skip_previous pause skip_next" at bounding box center [362, 255] width 185 height 42
type input "70"
click at [380, 256] on span "pause" at bounding box center [385, 255] width 14 height 14
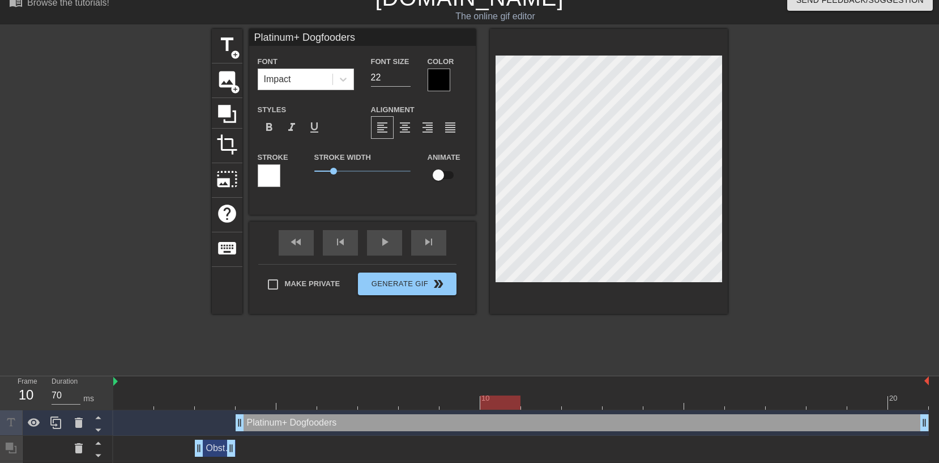
type textarea "Platinum+"
type input "Platinum+"
type textarea "Platinum+"
type input "Platinum+ D"
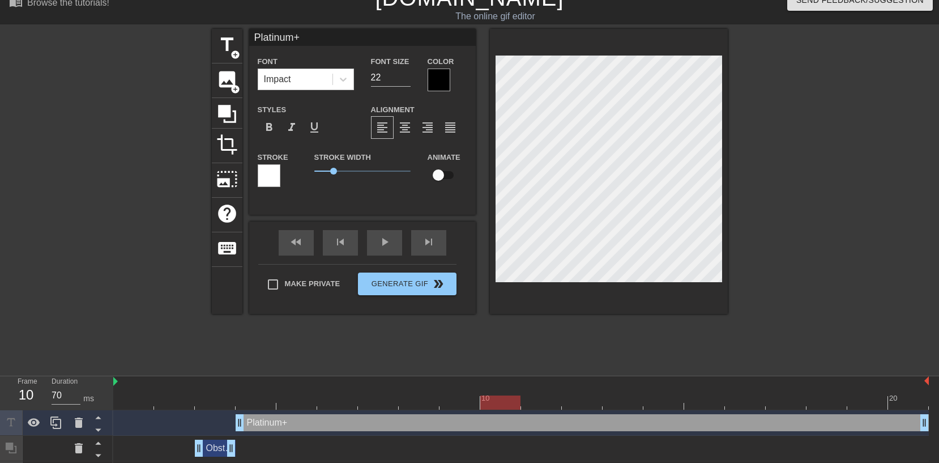
type textarea "Platinum+ D"
type input "Platinum+ DF"
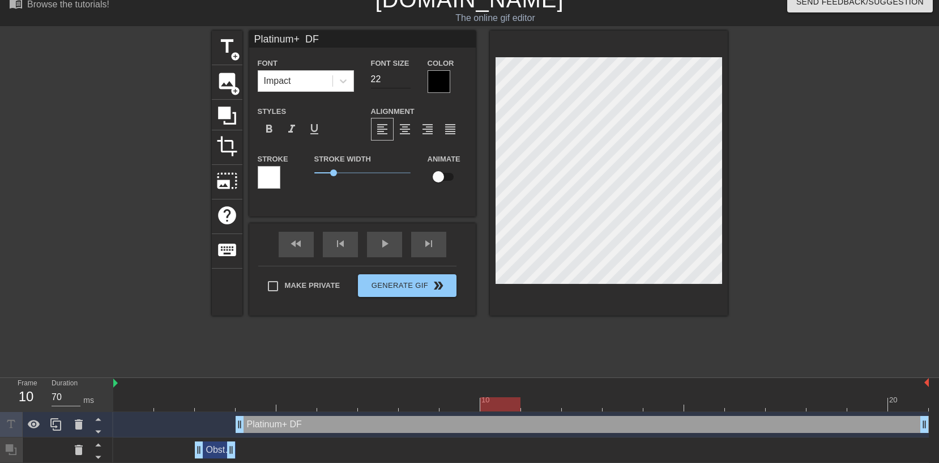
type textarea "Platinum+ DF"
click at [405, 74] on input "23" at bounding box center [391, 79] width 40 height 18
click at [405, 74] on input "24" at bounding box center [391, 79] width 40 height 18
type input "25"
click at [405, 74] on input "25" at bounding box center [391, 79] width 40 height 18
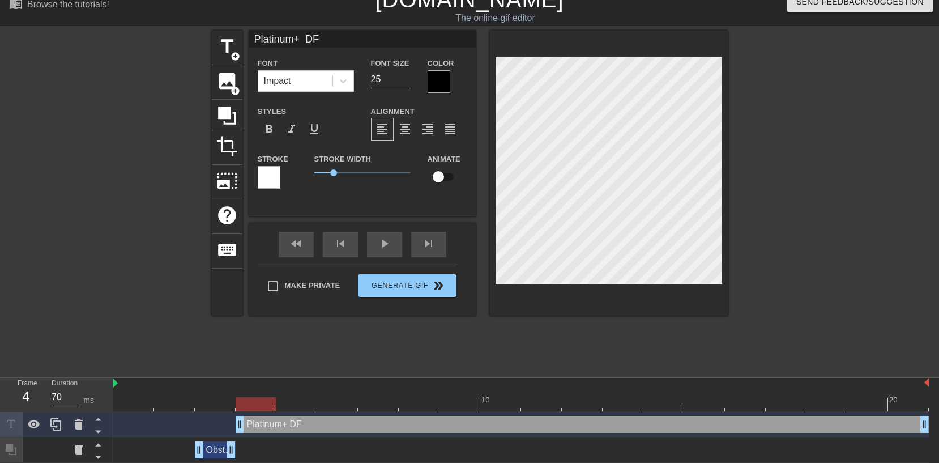
drag, startPoint x: 239, startPoint y: 425, endPoint x: 255, endPoint y: 426, distance: 16.4
click at [255, 426] on div "Platinum+ DF drag_handle drag_handle" at bounding box center [582, 424] width 693 height 17
click at [280, 408] on div at bounding box center [521, 404] width 816 height 14
click at [260, 408] on div at bounding box center [521, 404] width 816 height 14
click at [287, 405] on div at bounding box center [521, 404] width 816 height 14
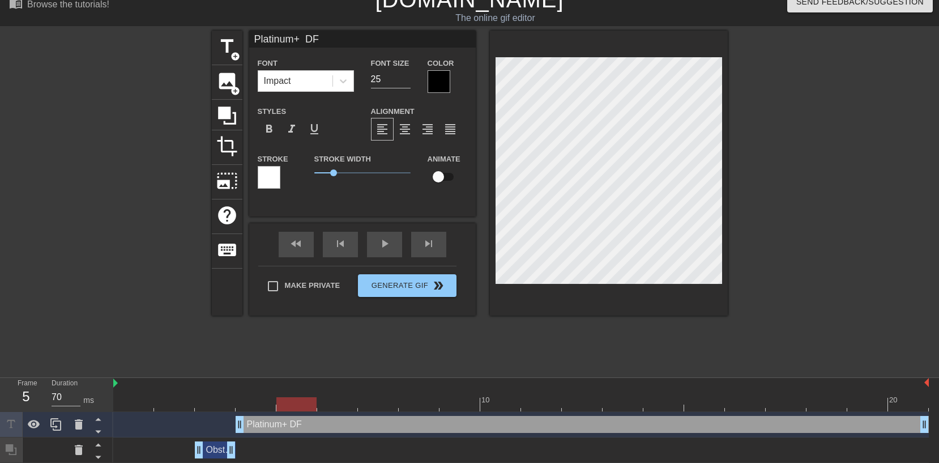
click at [283, 419] on div "Platinum+ DF drag_handle drag_handle" at bounding box center [582, 424] width 693 height 17
drag, startPoint x: 240, startPoint y: 427, endPoint x: 263, endPoint y: 426, distance: 23.2
click at [263, 426] on div "Platinum+ DF drag_handle drag_handle" at bounding box center [521, 424] width 816 height 17
click at [378, 244] on div "play_arrow" at bounding box center [384, 244] width 35 height 25
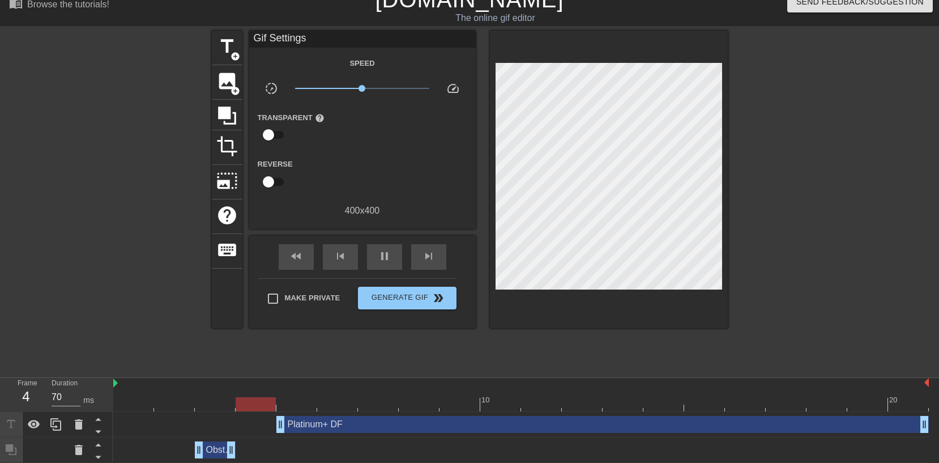
scroll to position [41, 0]
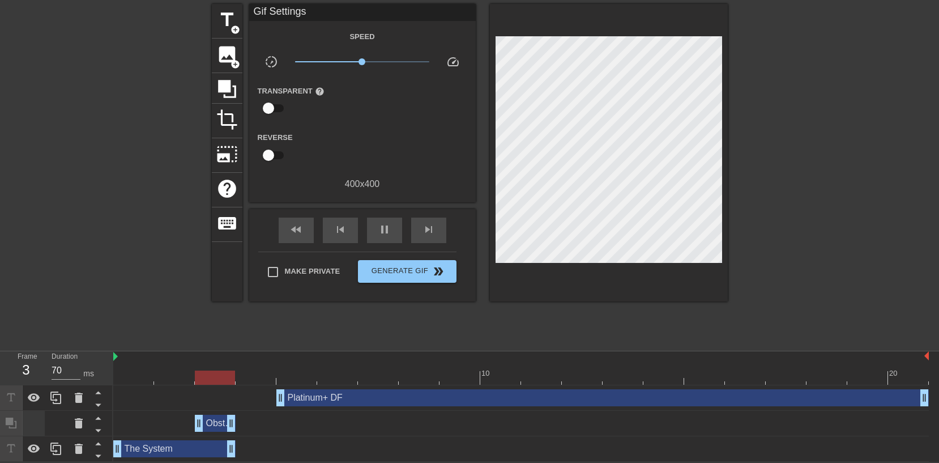
click at [44, 419] on div at bounding box center [34, 423] width 23 height 25
click at [218, 424] on div "Obstruction layer drag_handle drag_handle" at bounding box center [215, 423] width 41 height 17
click at [122, 232] on div at bounding box center [113, 174] width 170 height 340
click at [33, 450] on icon at bounding box center [34, 449] width 14 height 14
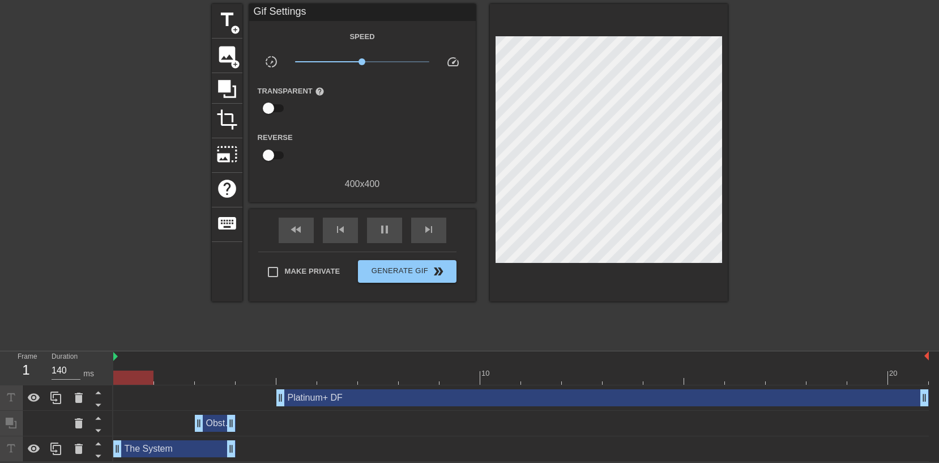
type input "70"
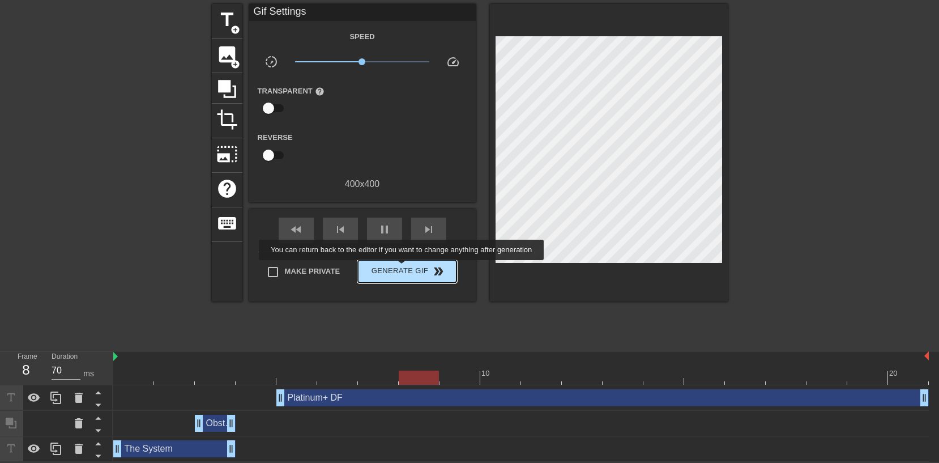
click at [409, 268] on span "Generate Gif double_arrow" at bounding box center [407, 272] width 89 height 14
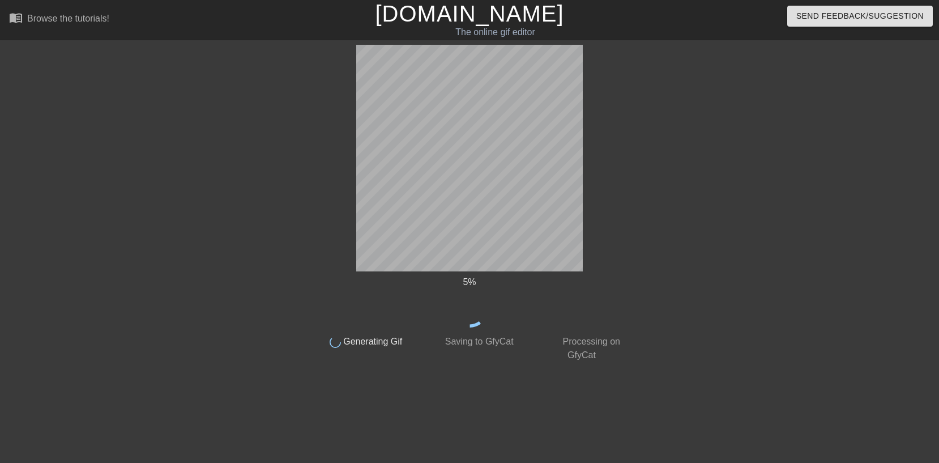
scroll to position [0, 0]
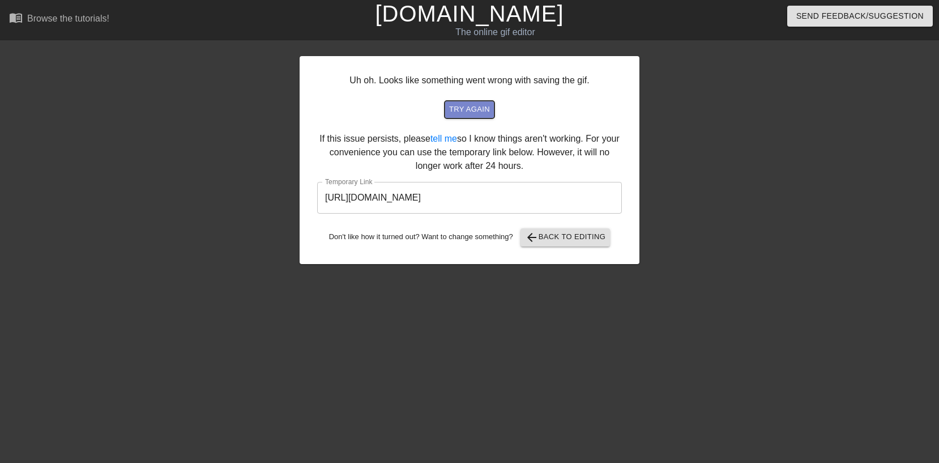
click at [484, 110] on span "try again" at bounding box center [469, 109] width 41 height 13
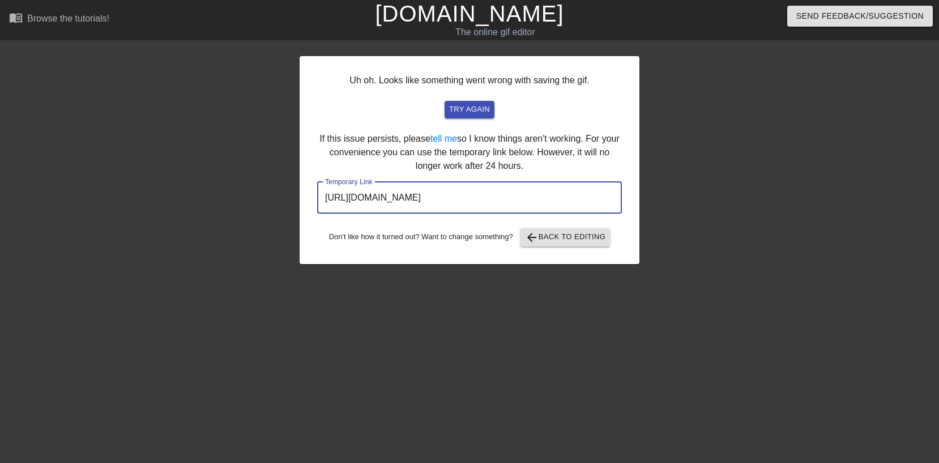
drag, startPoint x: 576, startPoint y: 193, endPoint x: 322, endPoint y: 194, distance: 253.8
click at [323, 194] on input "[URL][DOMAIN_NAME]" at bounding box center [469, 198] width 305 height 32
click at [556, 240] on span "arrow_back Back to Editing" at bounding box center [565, 238] width 81 height 14
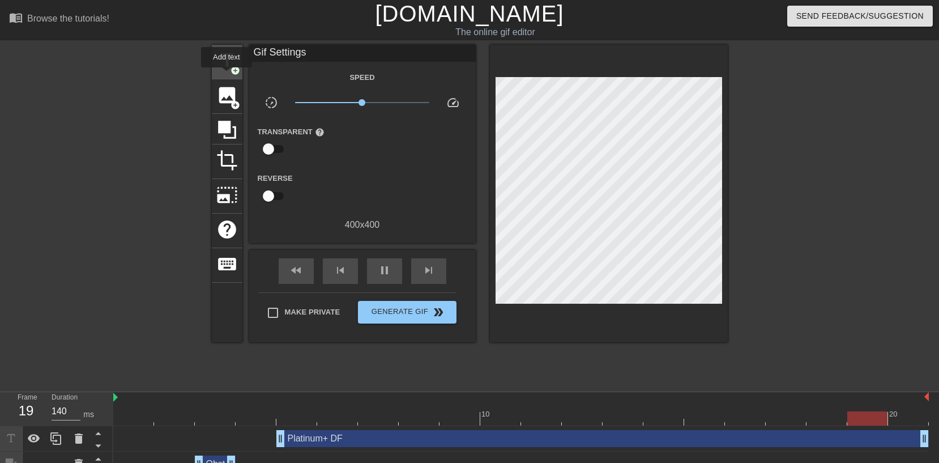
click at [227, 75] on div "title add_circle" at bounding box center [227, 62] width 31 height 35
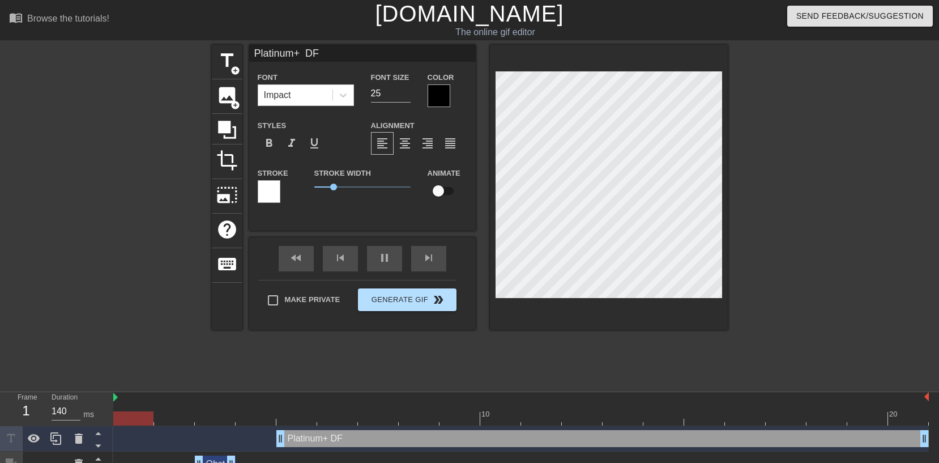
type input "70"
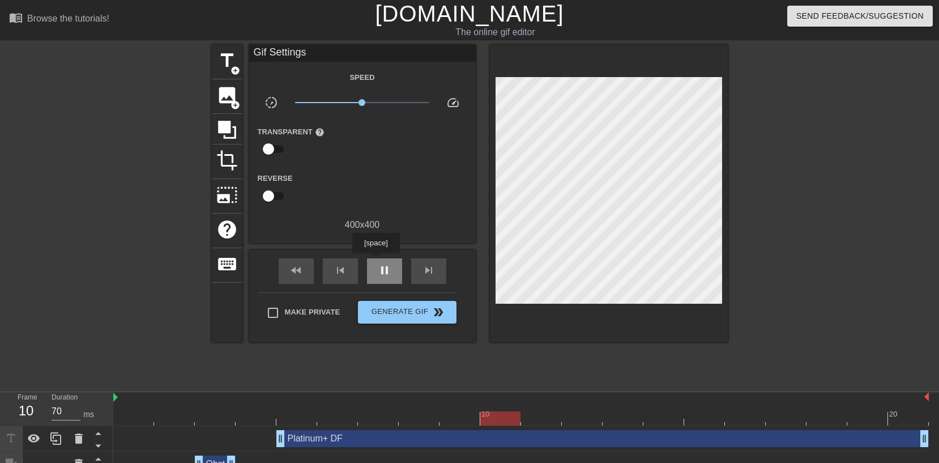
click at [377, 261] on div "pause" at bounding box center [384, 270] width 35 height 25
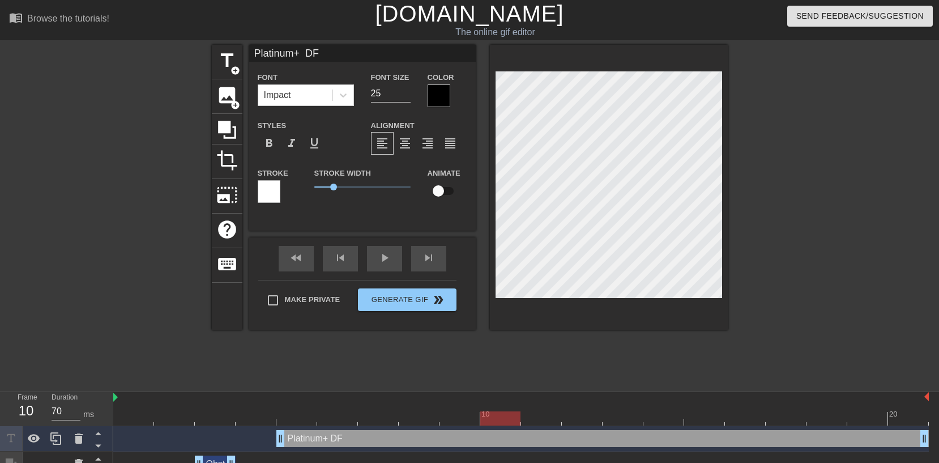
click at [441, 92] on div at bounding box center [439, 95] width 23 height 23
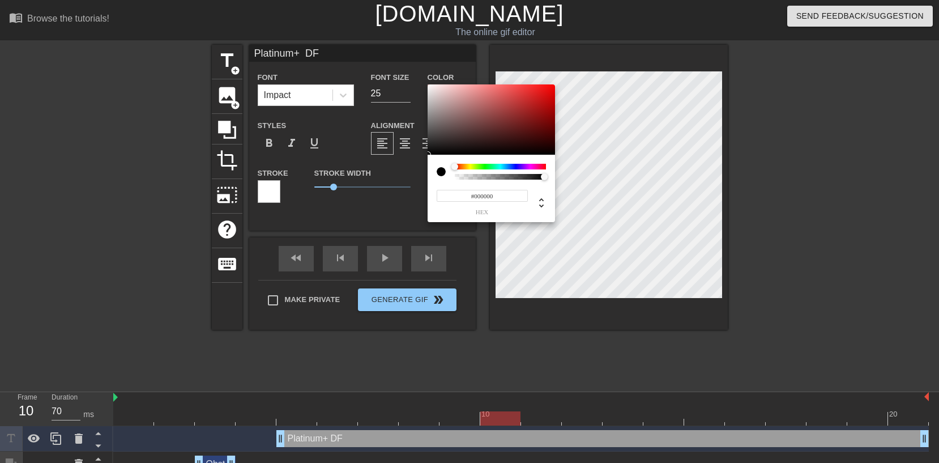
click at [470, 167] on div at bounding box center [500, 167] width 91 height 6
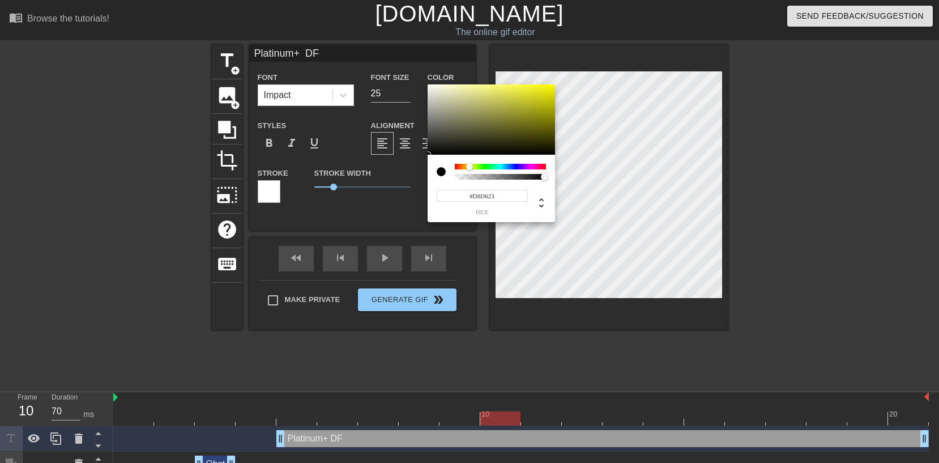
click at [534, 95] on div at bounding box center [491, 119] width 127 height 70
click at [540, 91] on div at bounding box center [491, 119] width 127 height 70
type input "#FFFD00"
drag, startPoint x: 548, startPoint y: 95, endPoint x: 545, endPoint y: 129, distance: 34.1
click at [558, 81] on div "#FFFD00 hex" at bounding box center [469, 231] width 939 height 463
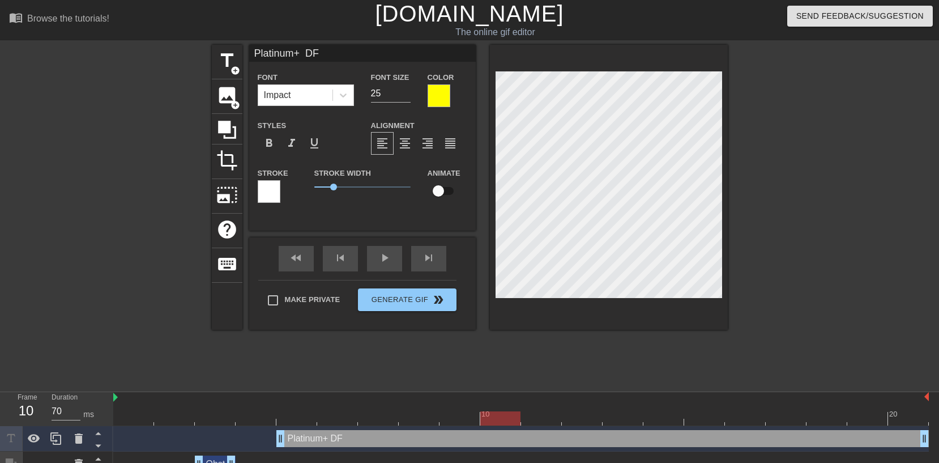
click at [270, 193] on div at bounding box center [269, 191] width 23 height 23
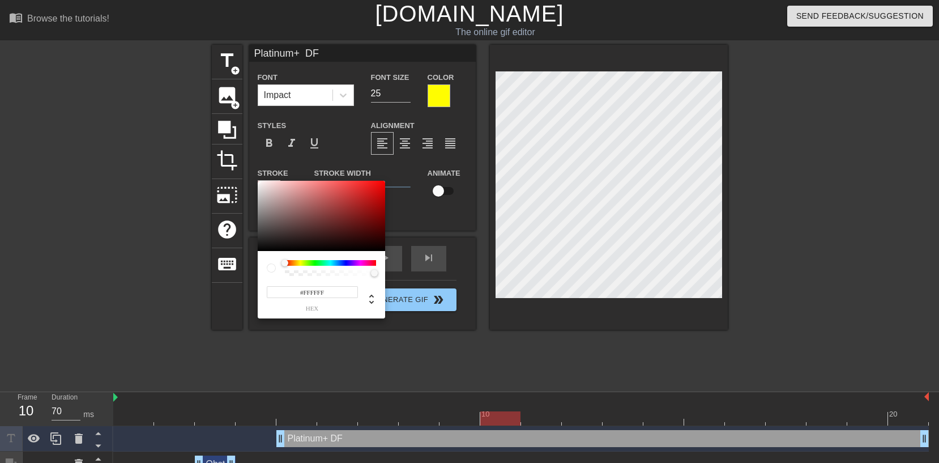
click at [300, 263] on div at bounding box center [330, 263] width 91 height 6
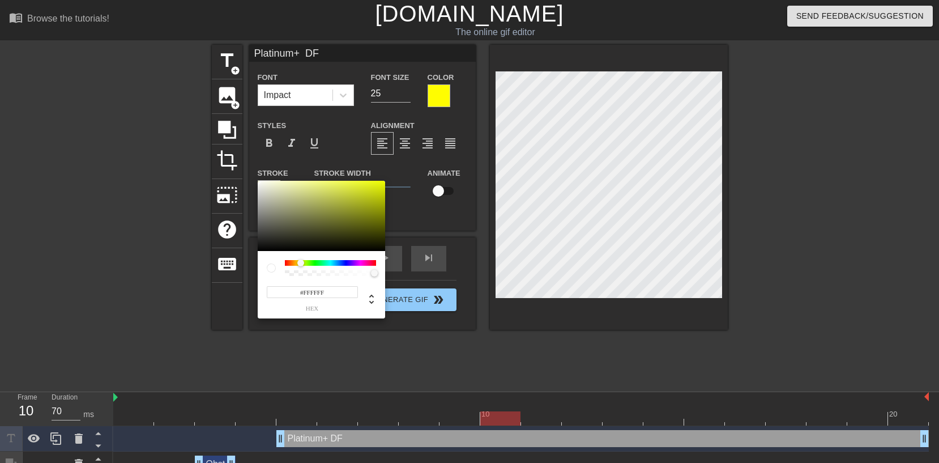
drag, startPoint x: 293, startPoint y: 263, endPoint x: 375, endPoint y: 209, distance: 98.0
click at [301, 264] on div at bounding box center [300, 262] width 7 height 7
type input "#DEEA1D"
click at [369, 186] on div at bounding box center [321, 216] width 127 height 70
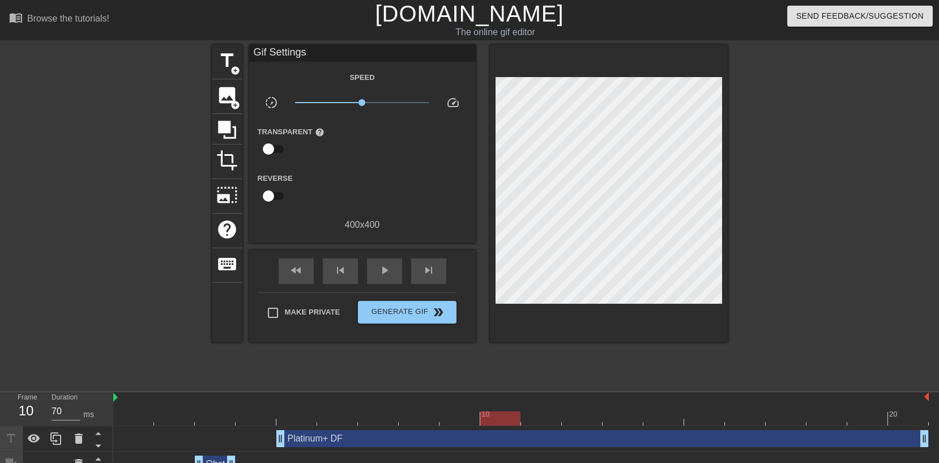
click at [220, 455] on div "Obstruction layer drag_handle drag_handle" at bounding box center [215, 463] width 41 height 17
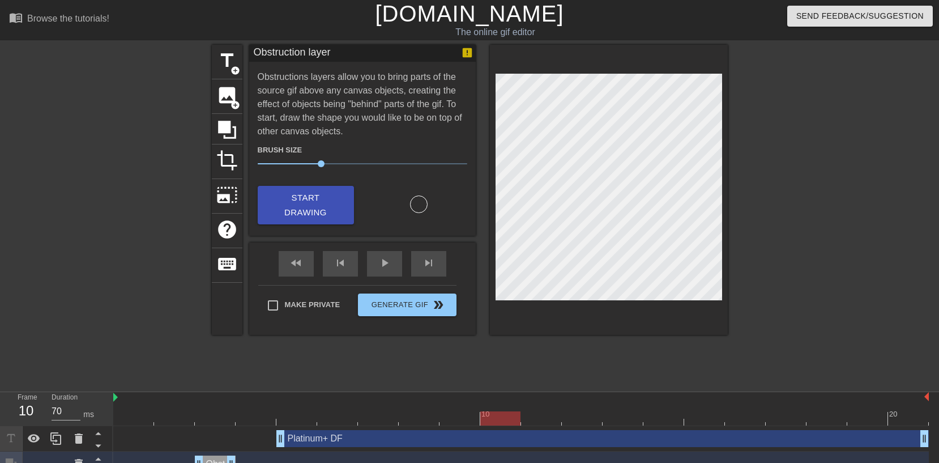
scroll to position [41, 0]
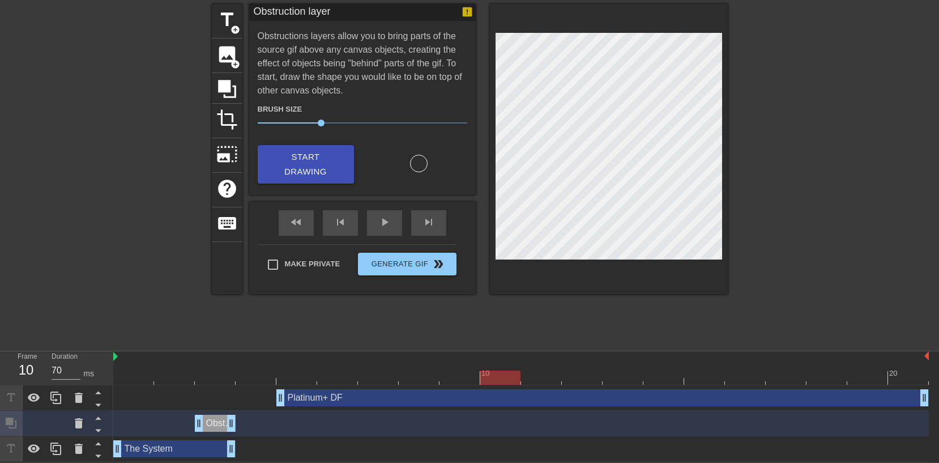
click at [190, 444] on div "The System drag_handle drag_handle" at bounding box center [174, 448] width 122 height 17
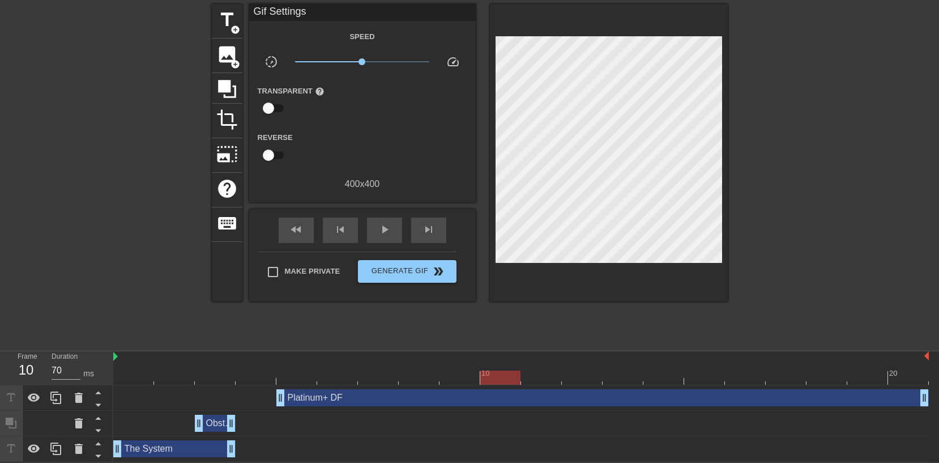
click at [202, 447] on div "The System drag_handle drag_handle" at bounding box center [174, 448] width 122 height 17
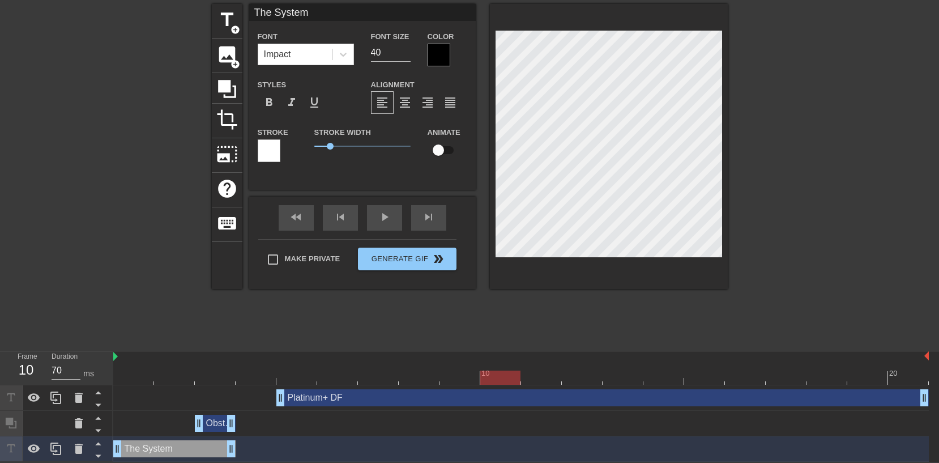
click at [277, 446] on div "The System drag_handle drag_handle" at bounding box center [521, 448] width 816 height 17
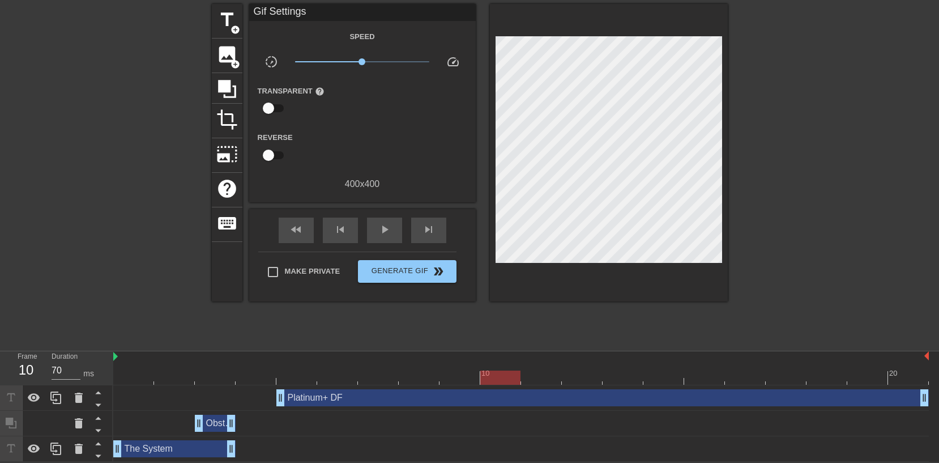
click at [322, 399] on div "Platinum+ DF drag_handle drag_handle" at bounding box center [602, 397] width 653 height 17
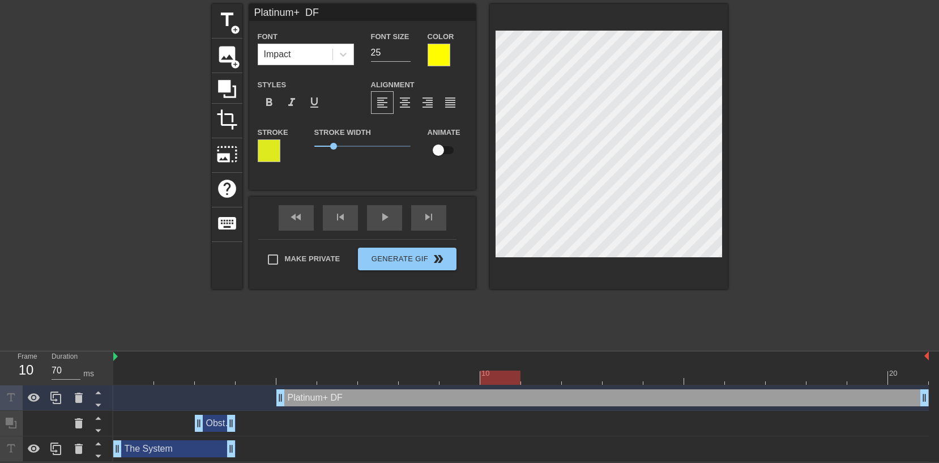
click at [188, 283] on div at bounding box center [113, 174] width 170 height 340
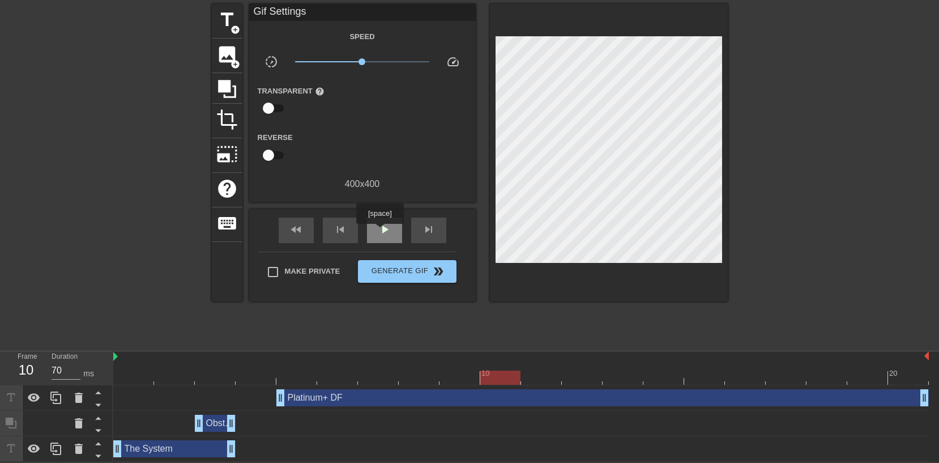
click at [381, 232] on span "play_arrow" at bounding box center [385, 230] width 14 height 14
type input "70"
click at [384, 230] on span "pause" at bounding box center [385, 230] width 14 height 14
drag, startPoint x: 338, startPoint y: 374, endPoint x: 290, endPoint y: 338, distance: 59.5
click at [169, 378] on div at bounding box center [174, 378] width 40 height 14
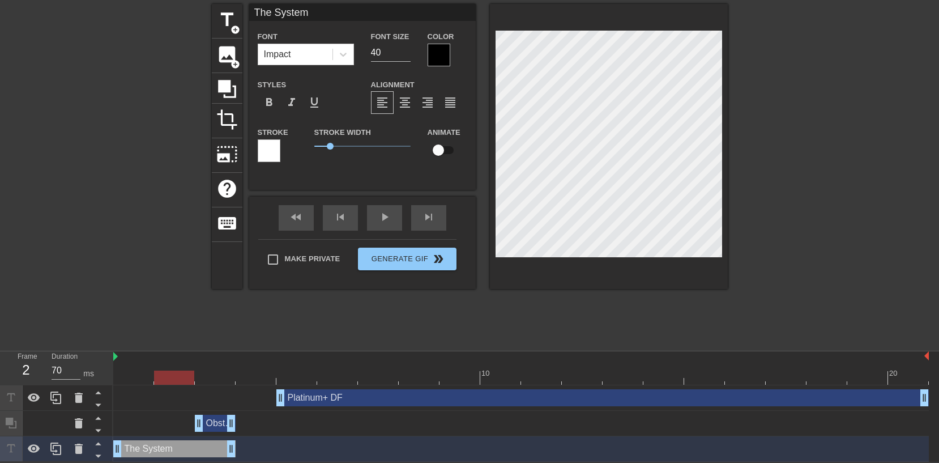
click at [442, 55] on div at bounding box center [439, 55] width 23 height 23
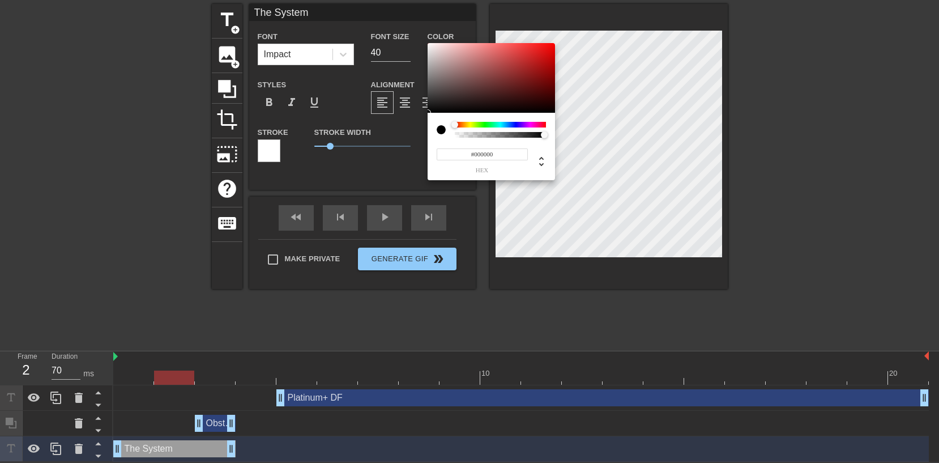
click at [471, 126] on div at bounding box center [500, 125] width 91 height 6
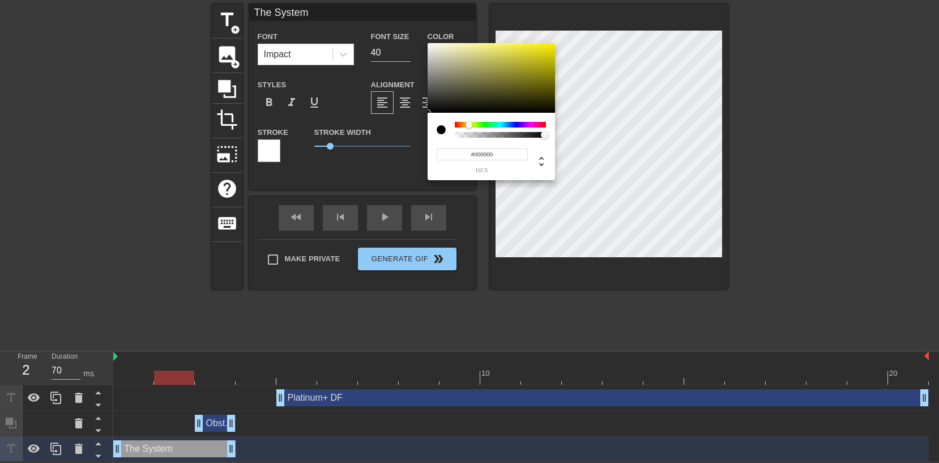
click at [469, 125] on div at bounding box center [469, 124] width 7 height 7
type input "#EADF0E"
click at [547, 48] on div at bounding box center [491, 78] width 127 height 70
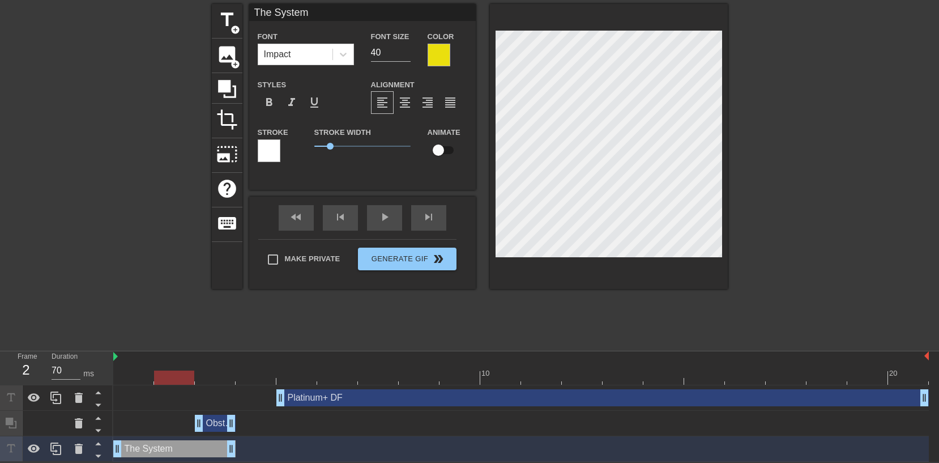
click at [276, 150] on div at bounding box center [269, 150] width 23 height 23
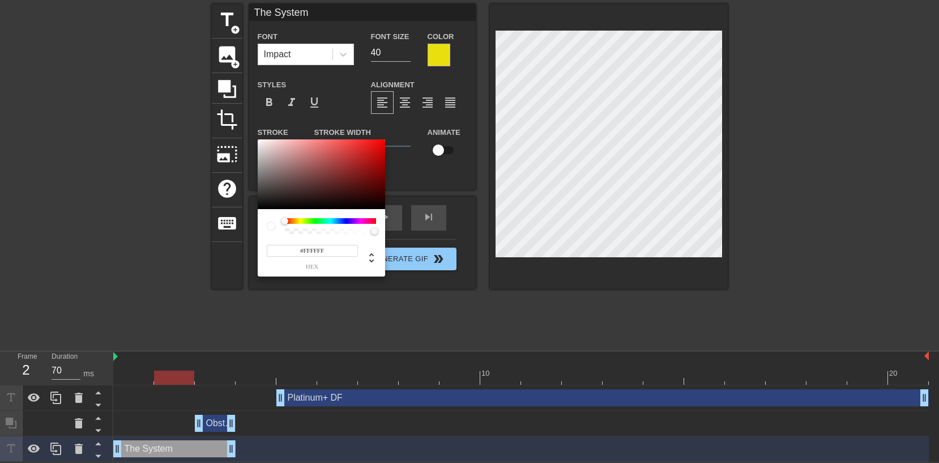
click at [299, 221] on div at bounding box center [330, 221] width 91 height 6
click at [300, 222] on div at bounding box center [330, 221] width 91 height 6
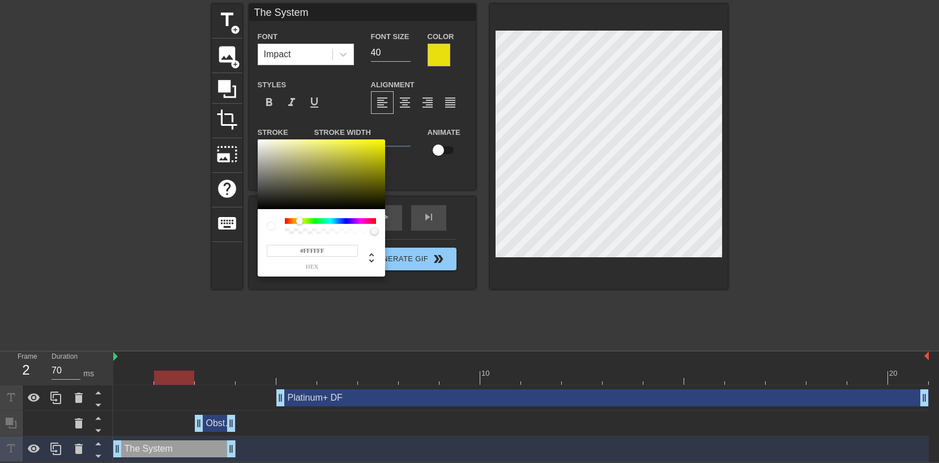
click at [301, 223] on div at bounding box center [299, 221] width 7 height 7
click at [378, 143] on div at bounding box center [321, 174] width 127 height 70
type input "#FDFA0D"
click at [378, 140] on div at bounding box center [378, 139] width 7 height 7
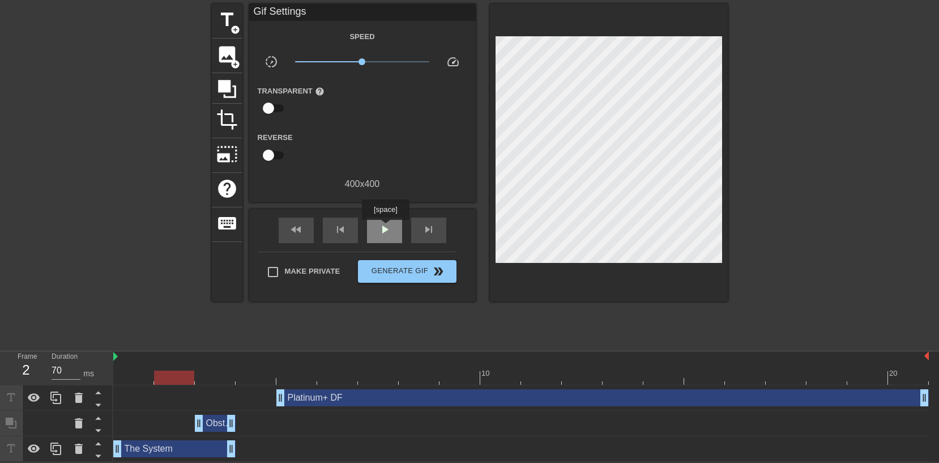
click at [387, 228] on span "play_arrow" at bounding box center [385, 230] width 14 height 14
type input "70"
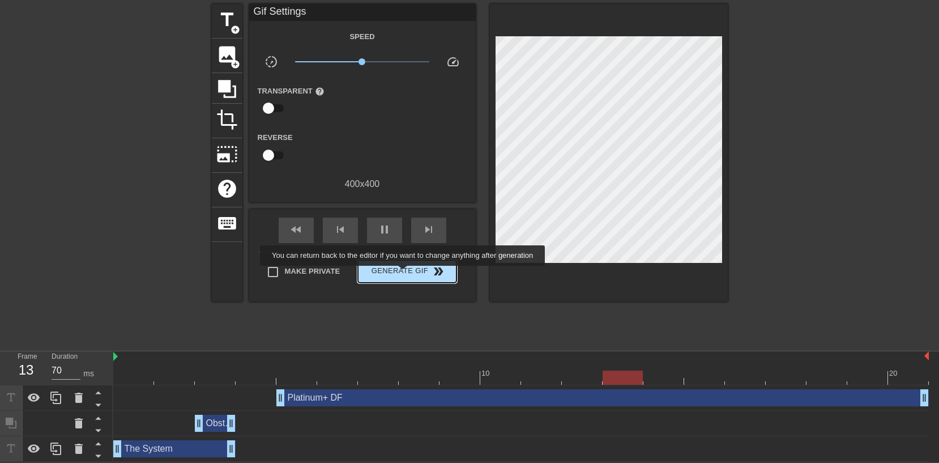
click at [410, 276] on span "Generate Gif double_arrow" at bounding box center [407, 272] width 89 height 14
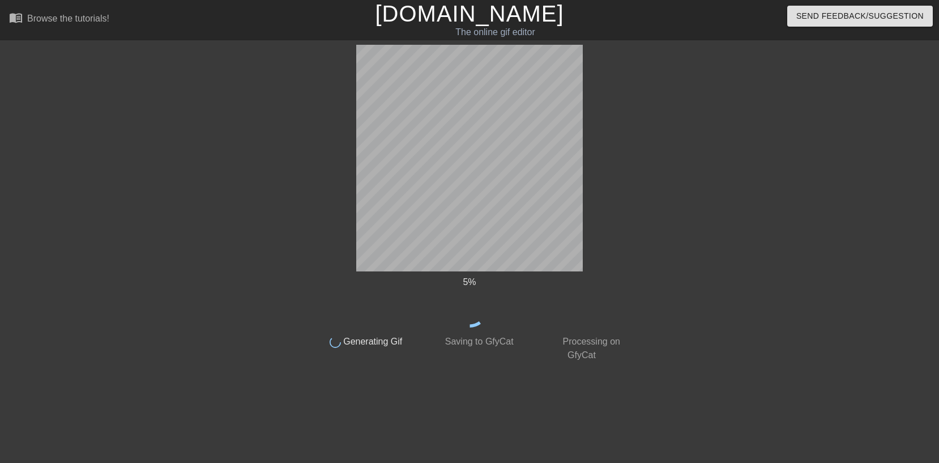
scroll to position [0, 0]
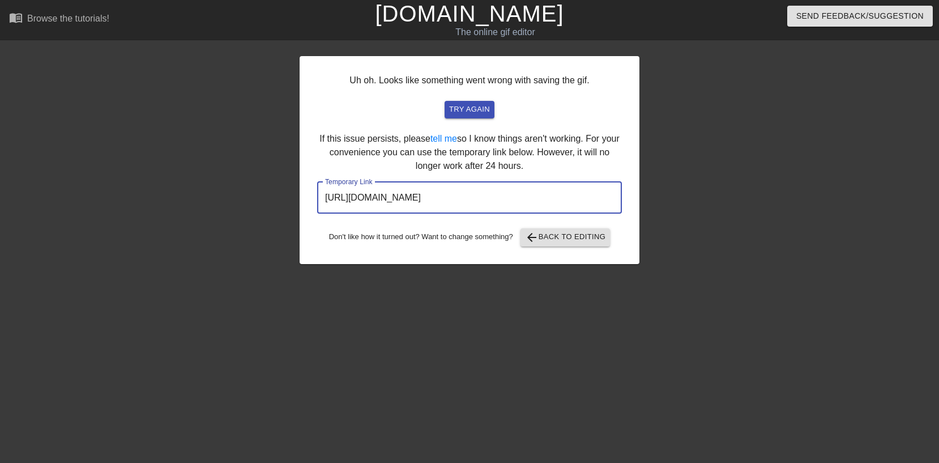
drag, startPoint x: 577, startPoint y: 201, endPoint x: 321, endPoint y: 202, distance: 255.5
click at [321, 202] on input "[URL][DOMAIN_NAME]" at bounding box center [469, 198] width 305 height 32
